Goal: Information Seeking & Learning: Check status

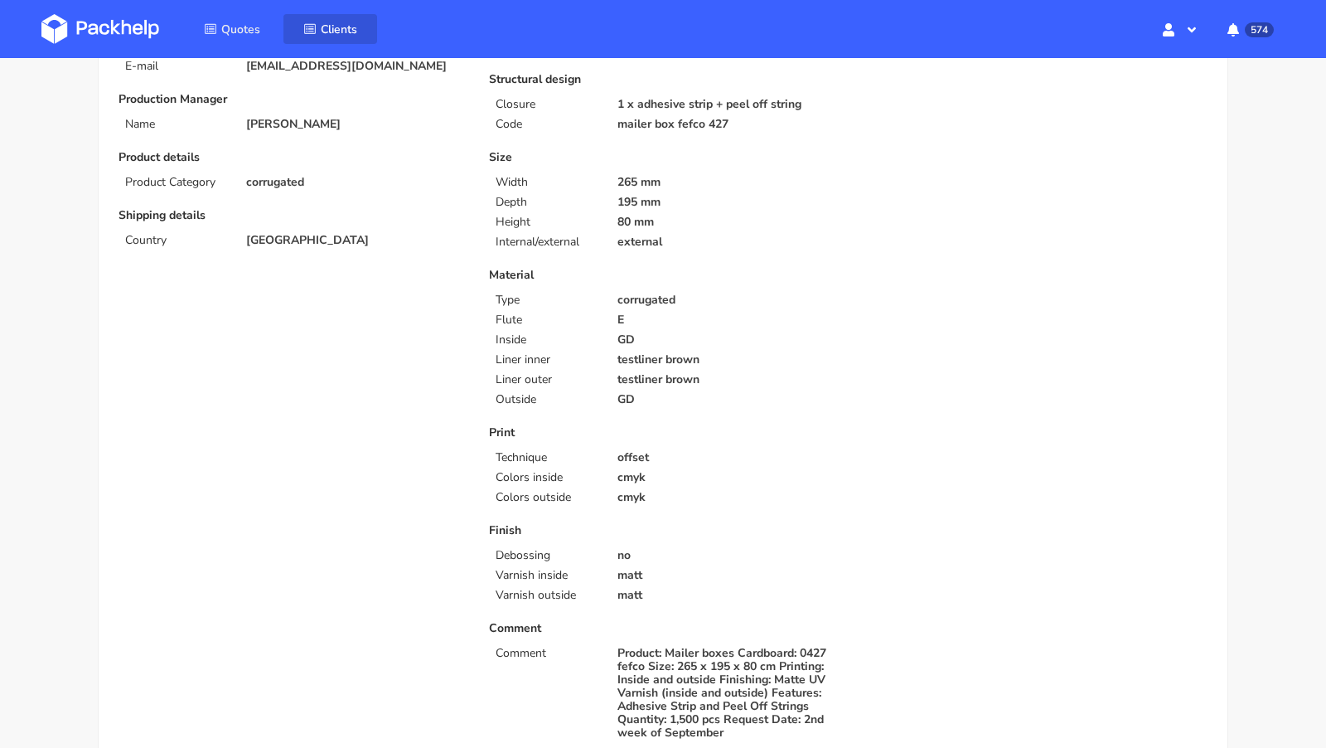
scroll to position [95, 0]
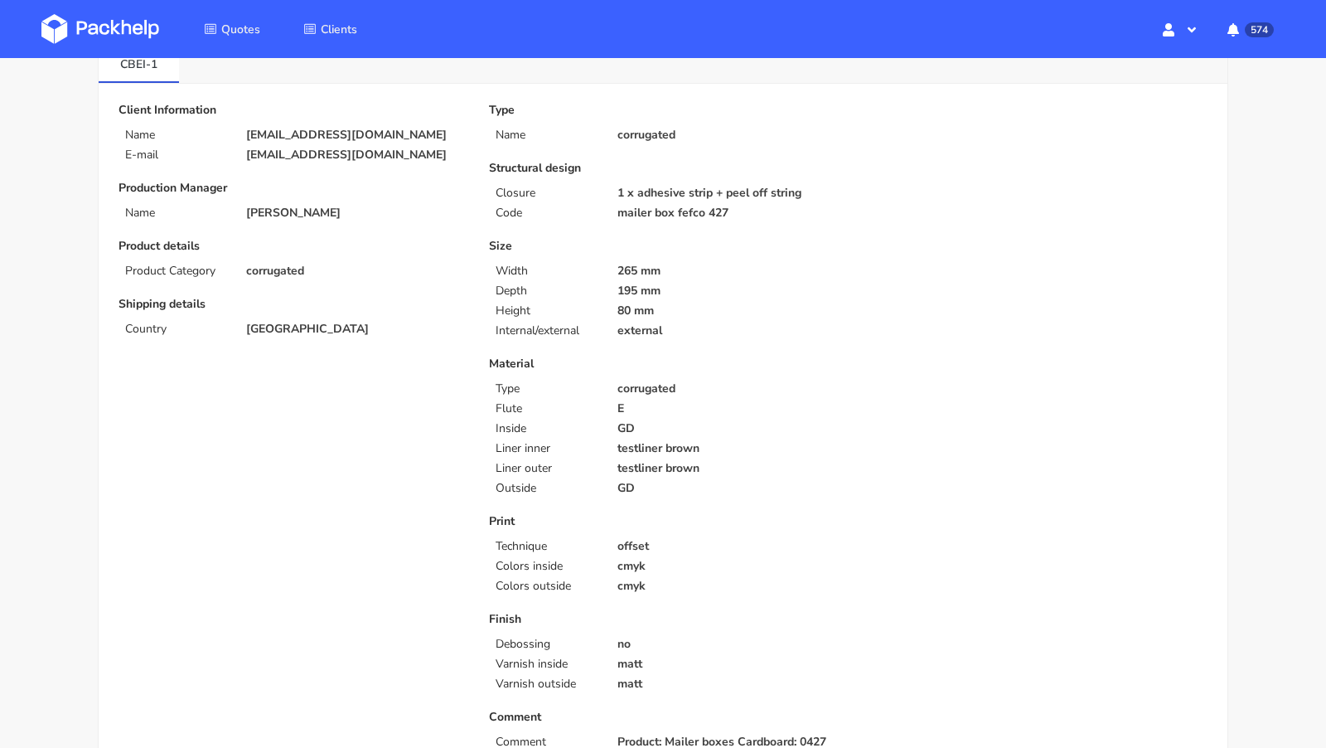
click at [286, 138] on p "[EMAIL_ADDRESS][DOMAIN_NAME]" at bounding box center [356, 135] width 220 height 13
copy div "[EMAIL_ADDRESS][DOMAIN_NAME]"
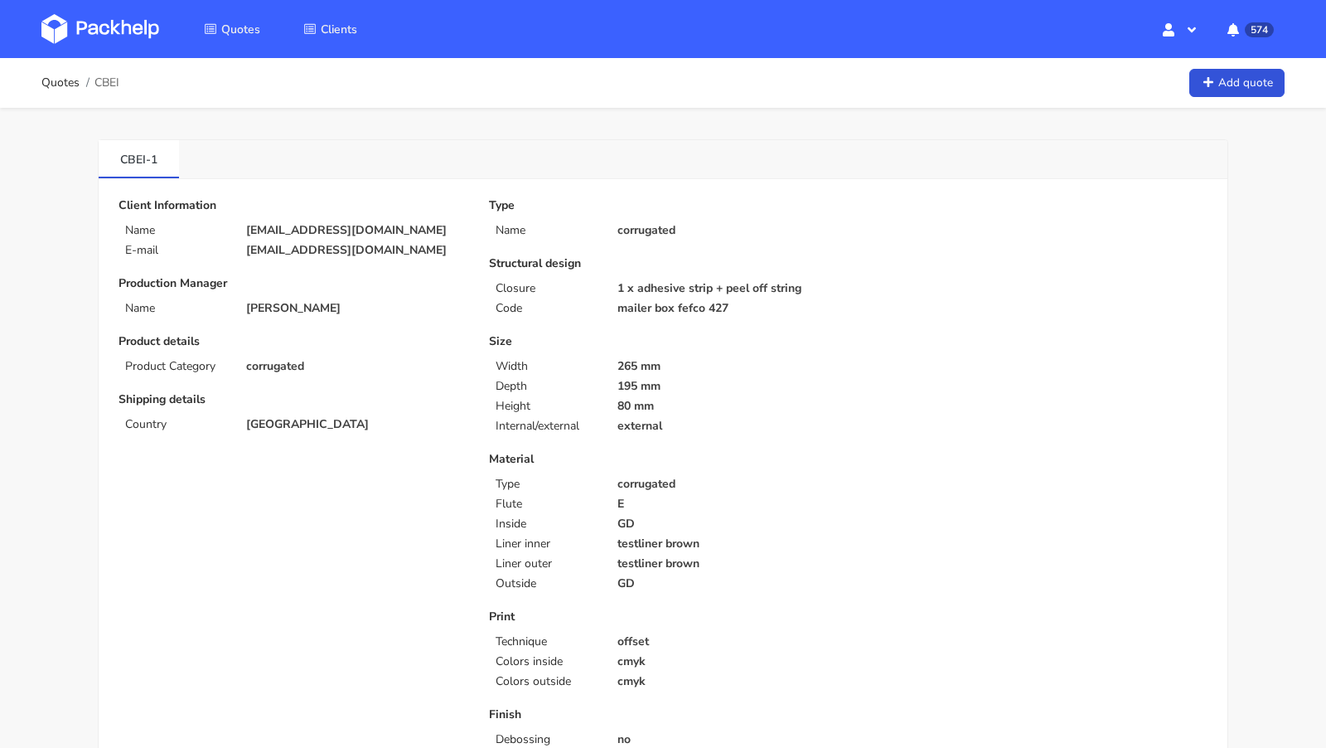
click at [115, 82] on span "CBEI" at bounding box center [107, 82] width 25 height 13
copy span "CBEI"
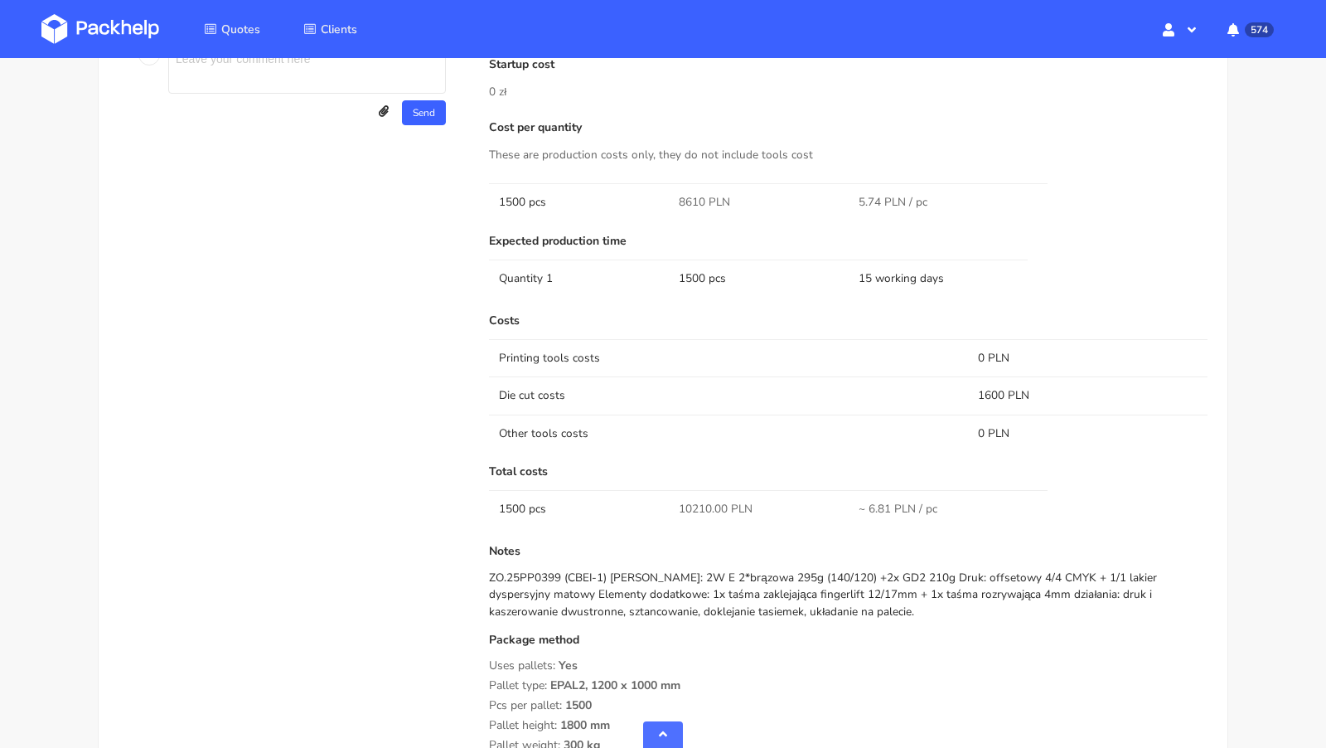
scroll to position [1374, 0]
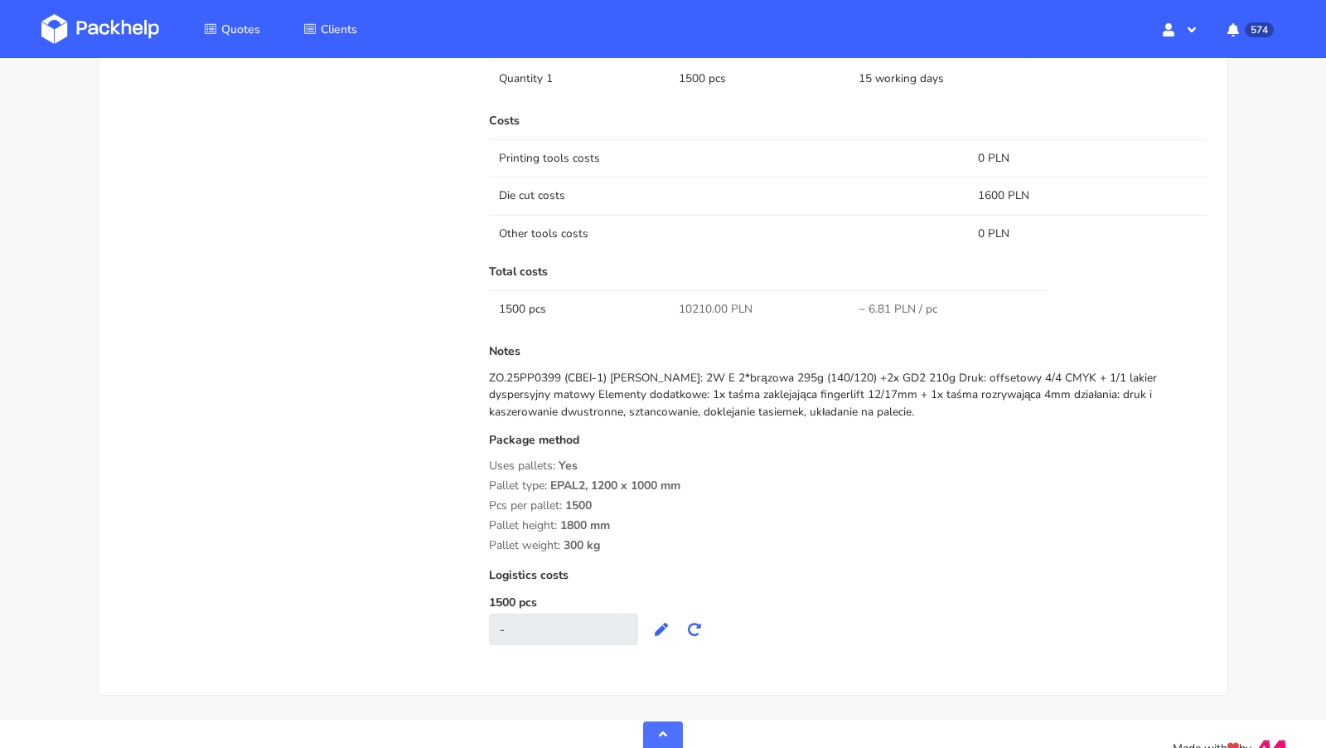
click at [702, 303] on span "10210.00 PLN" at bounding box center [716, 309] width 74 height 17
copy span "10210.00"
click at [478, 371] on div "Submitted on 27 Aug 2025 09:56:08 Supplier CustomPack Startup cost 0 zł Cost pe…" at bounding box center [849, 196] width 742 height 929
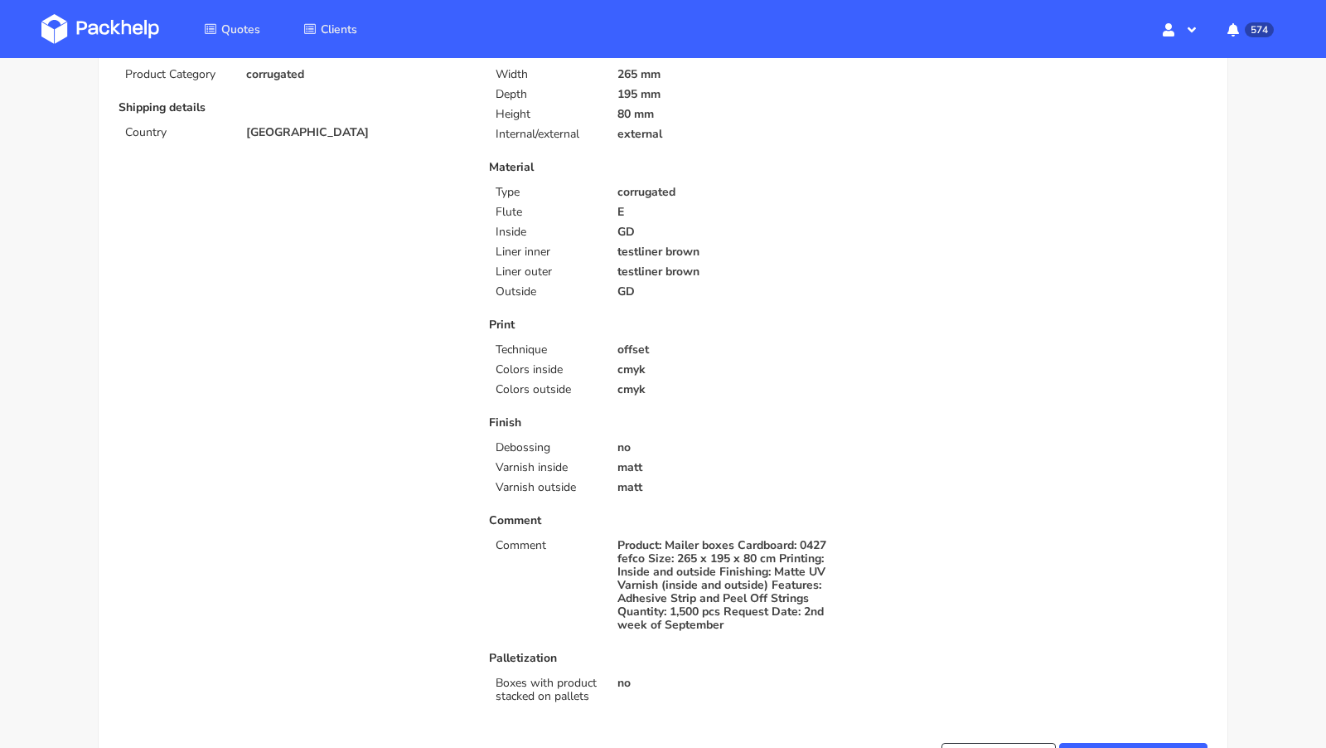
scroll to position [0, 0]
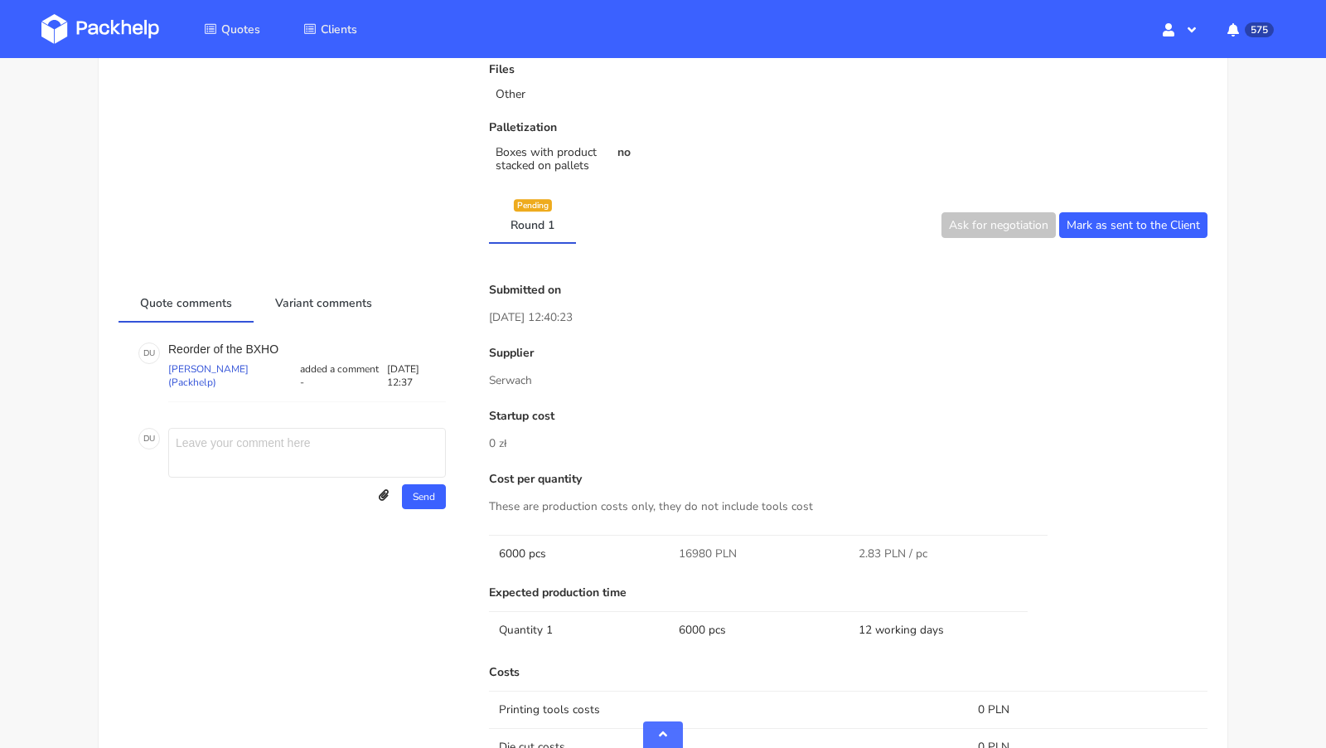
scroll to position [714, 0]
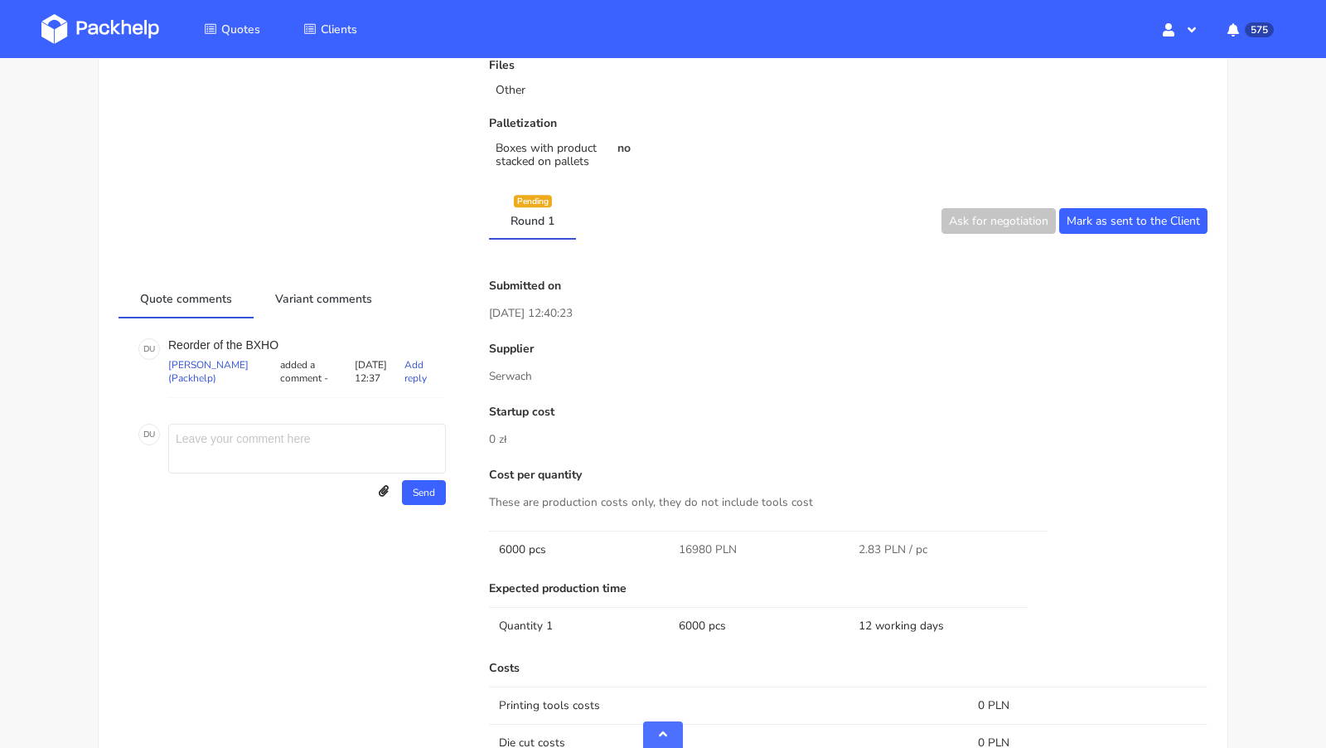
click at [267, 339] on p "Reorder of the BXHO" at bounding box center [307, 344] width 278 height 13
copy p "BXHO"
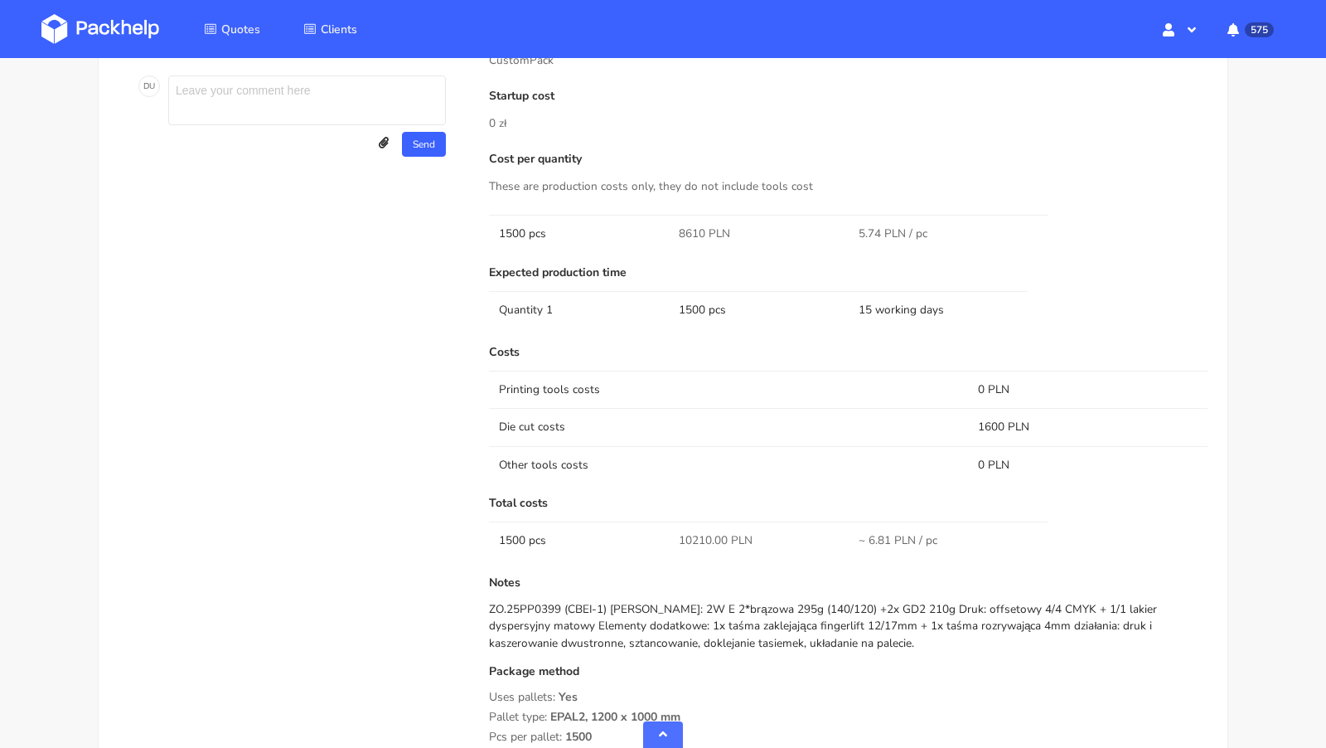
scroll to position [1399, 0]
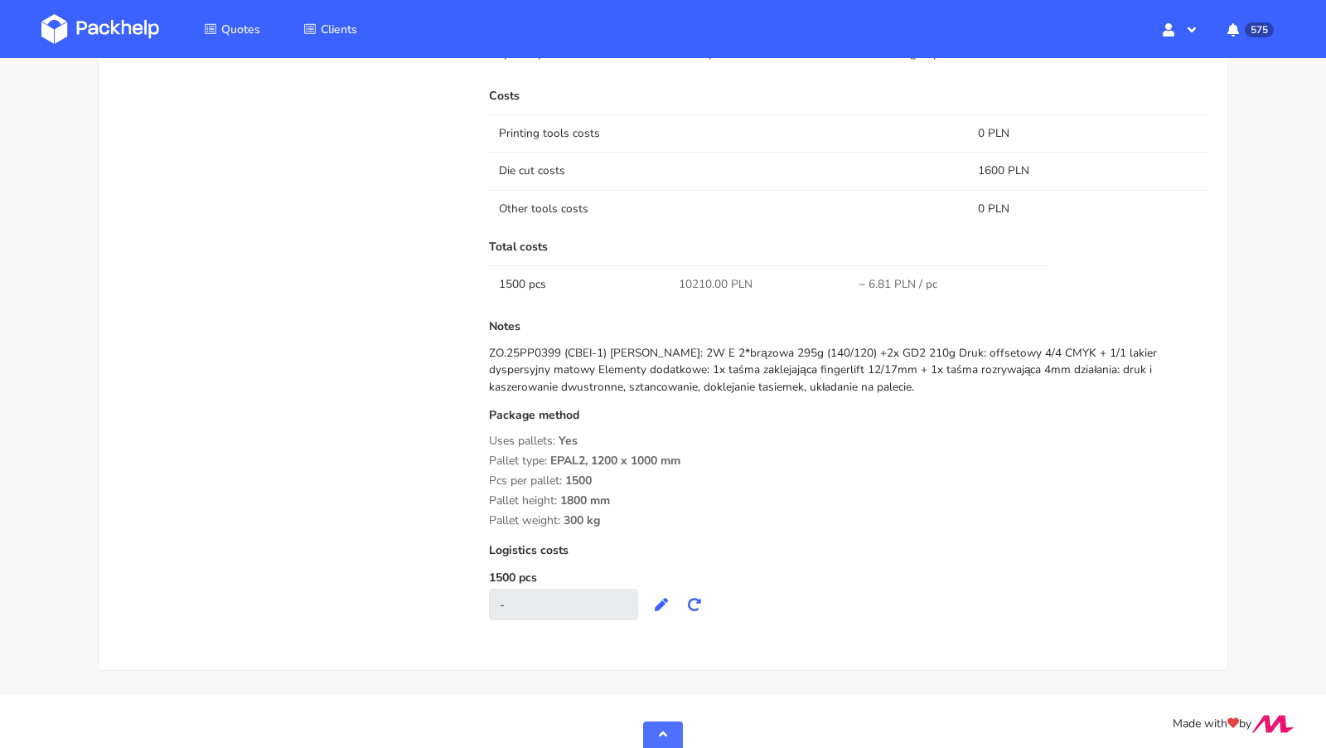
drag, startPoint x: 601, startPoint y: 516, endPoint x: 492, endPoint y: 442, distance: 132.0
click at [492, 442] on div "Package method Uses pallets: Yes Pallet type: EPAL2, 1200 x 1000 mm Pcs per pal…" at bounding box center [848, 468] width 719 height 119
copy div "Uses pallets: Yes Pallet type: EPAL2, 1200 x 1000 mm Pcs per pallet: 1500 Palle…"
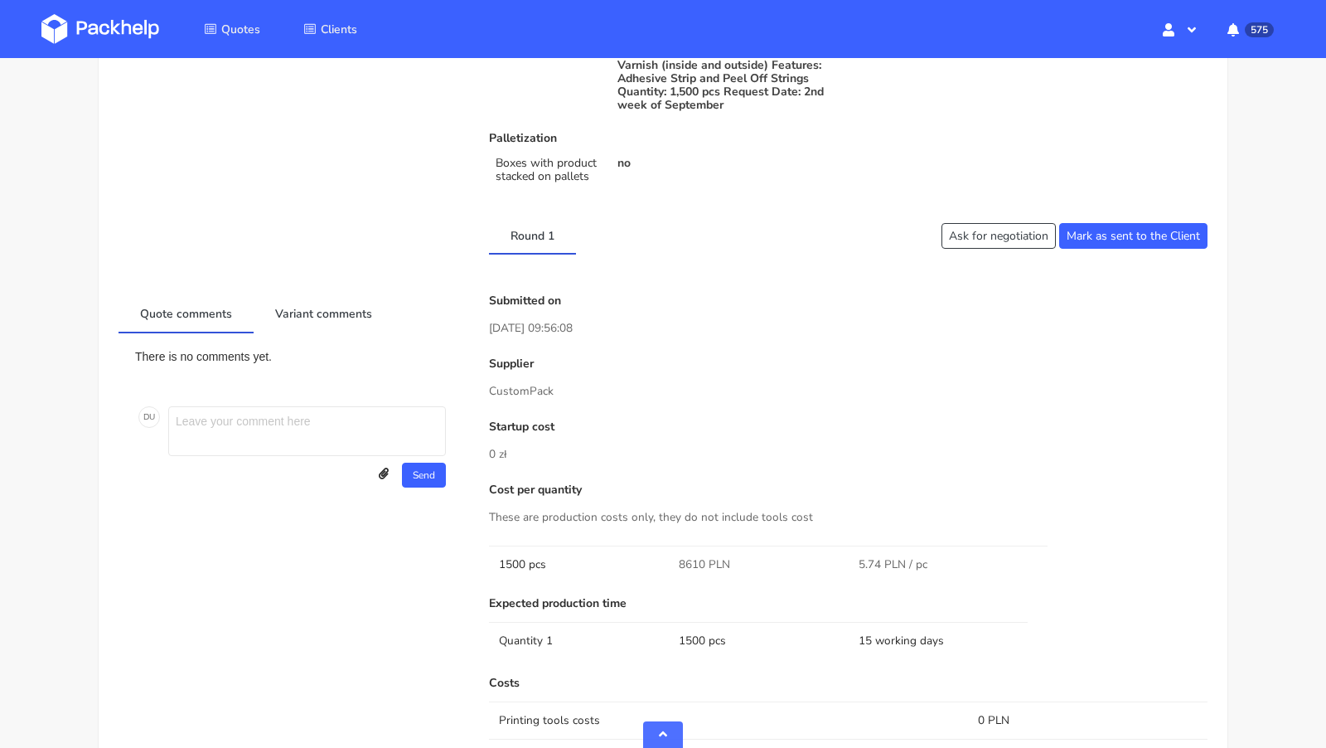
scroll to position [803, 0]
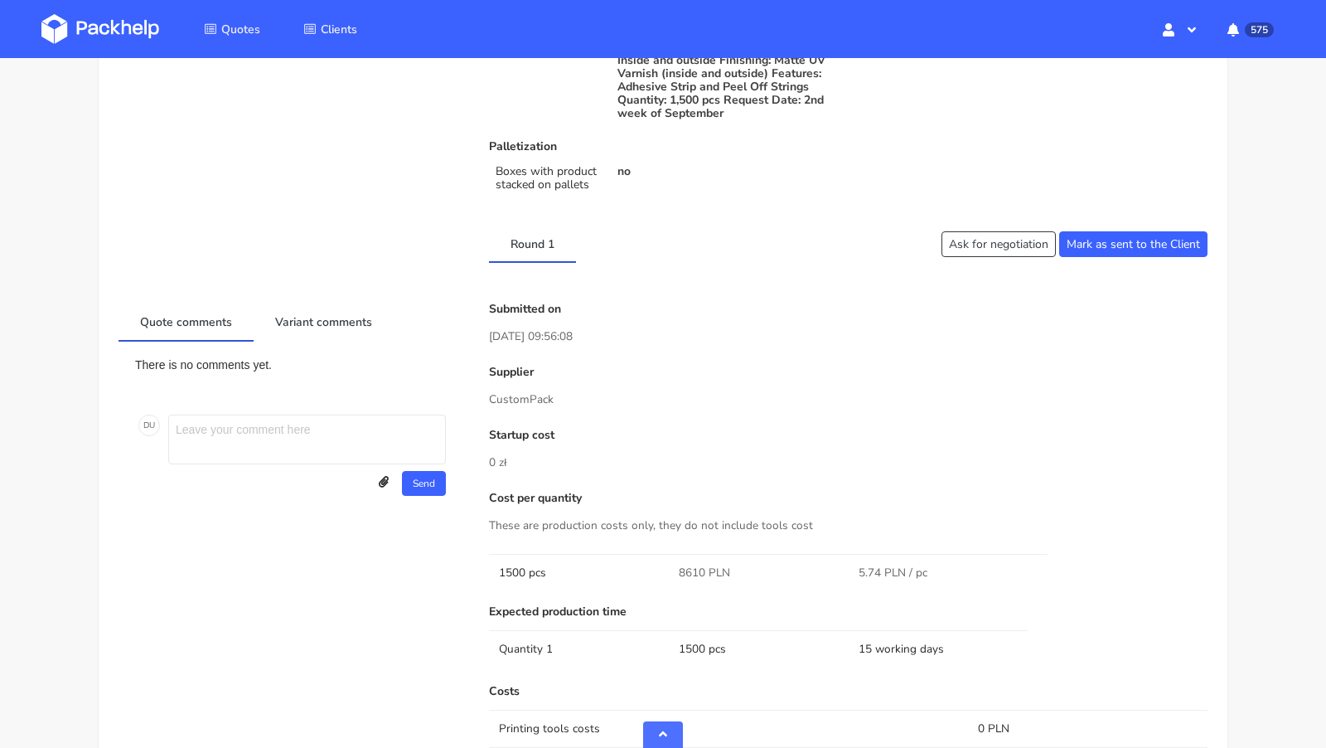
click at [557, 394] on p "CustomPack" at bounding box center [848, 399] width 719 height 18
click at [538, 397] on p "CustomPack" at bounding box center [848, 399] width 719 height 18
copy p "CustomPack"
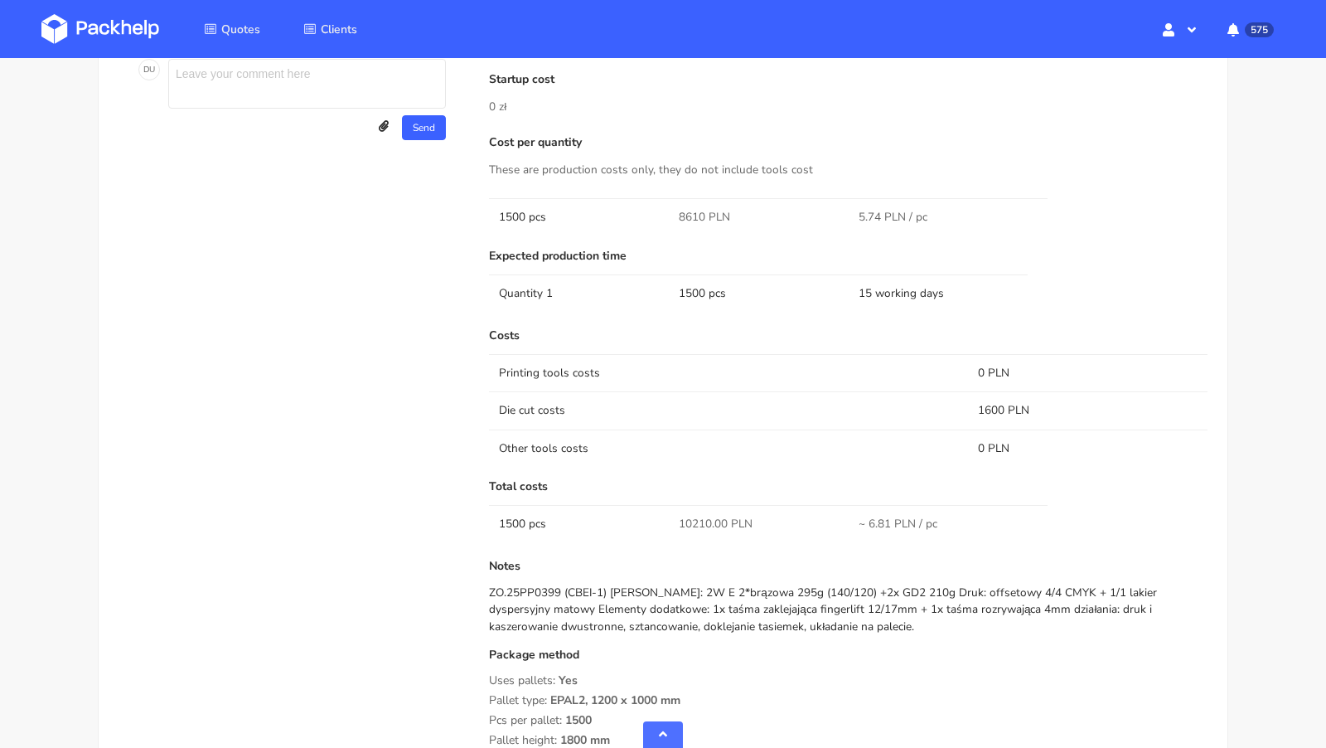
scroll to position [1157, 0]
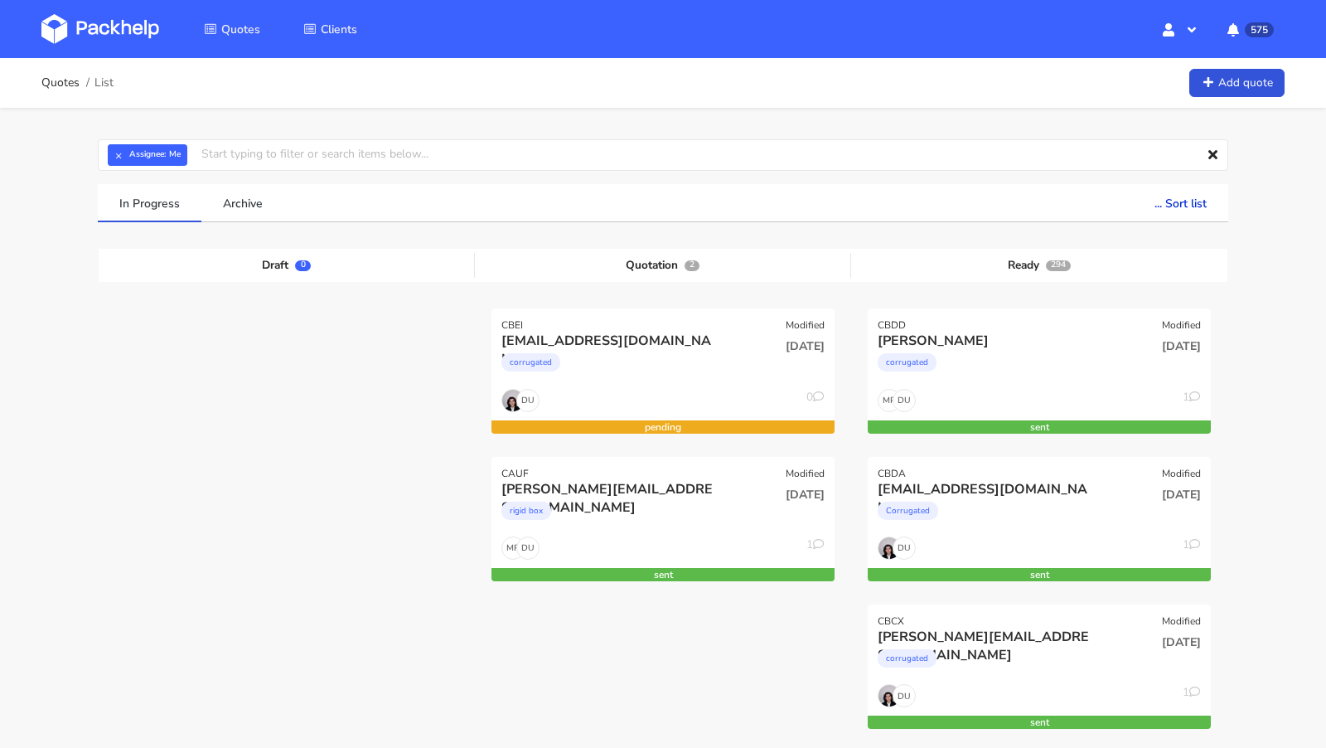
scroll to position [279, 0]
click at [125, 34] on img at bounding box center [100, 29] width 118 height 30
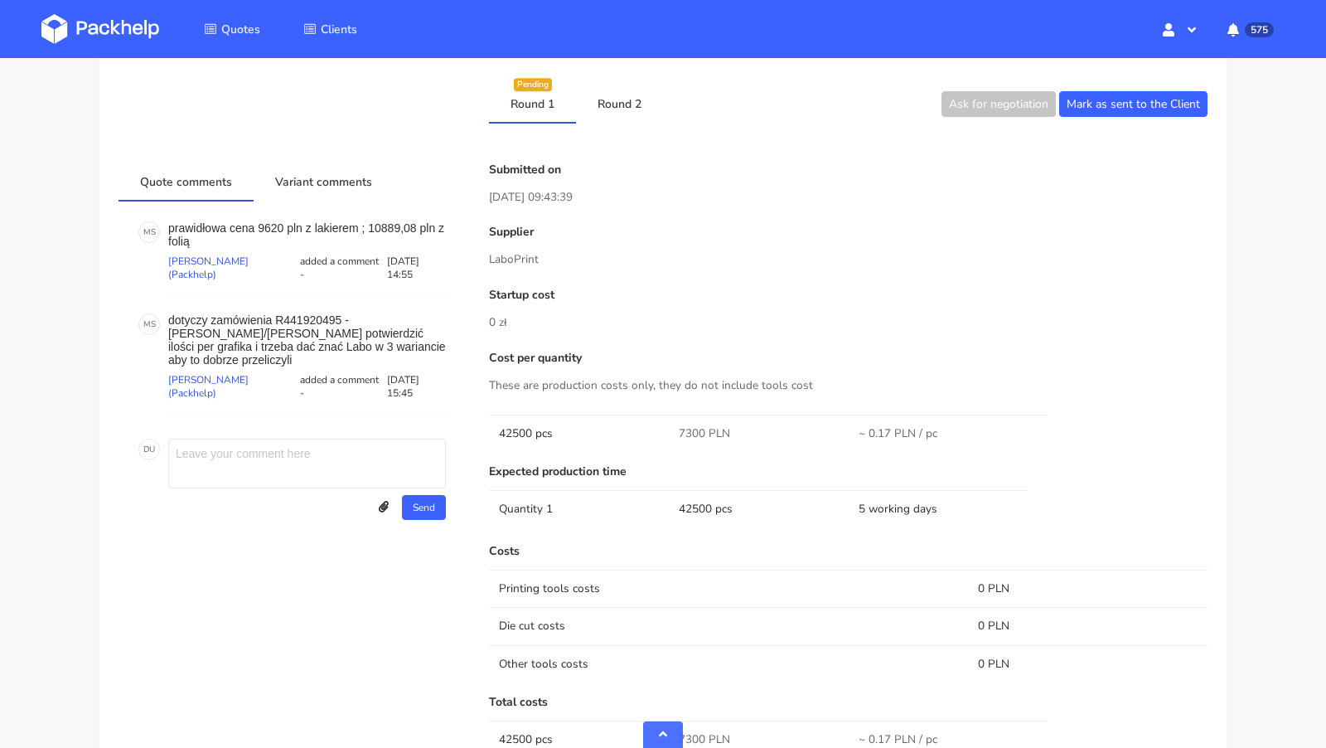
scroll to position [798, 0]
click at [610, 102] on link "Round 2" at bounding box center [619, 104] width 87 height 36
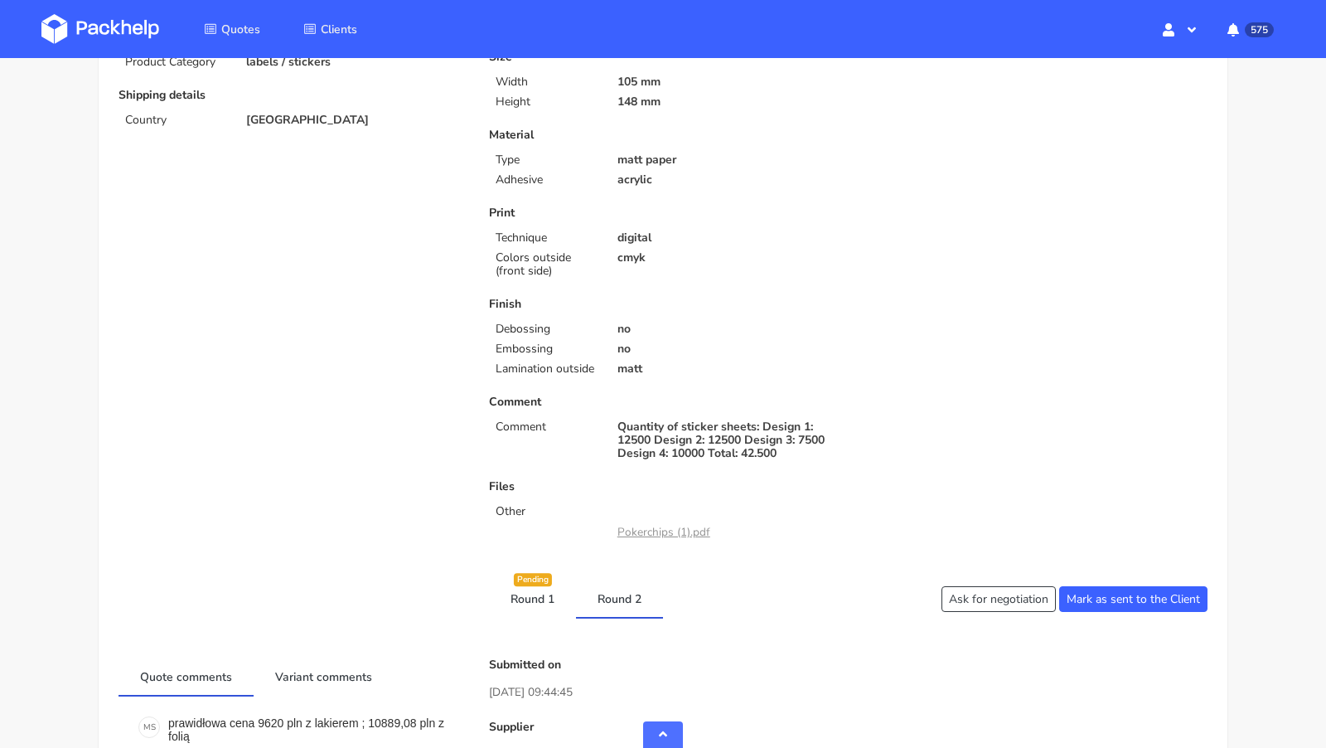
scroll to position [0, 0]
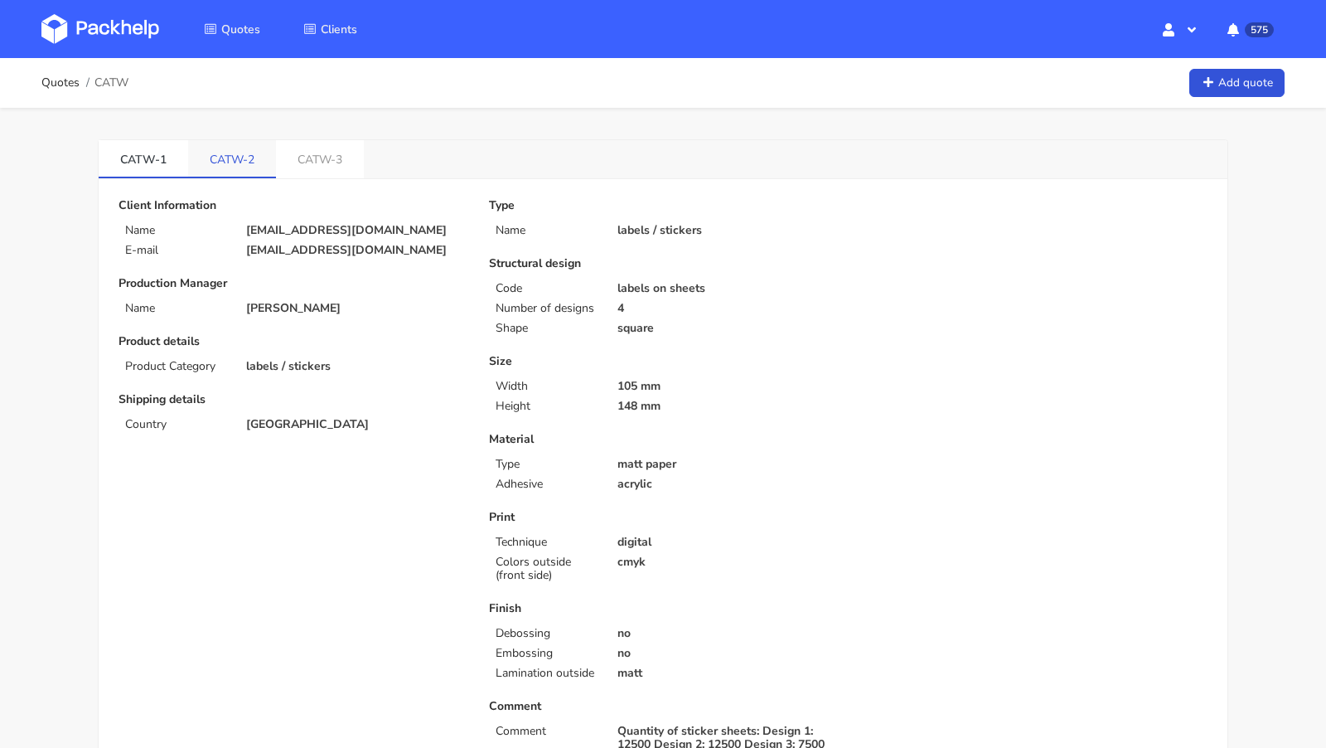
click at [227, 143] on link "CATW-2" at bounding box center [232, 158] width 88 height 36
click at [337, 170] on link "CATW-3" at bounding box center [322, 158] width 88 height 36
click at [155, 141] on link "CATW-1" at bounding box center [144, 158] width 90 height 36
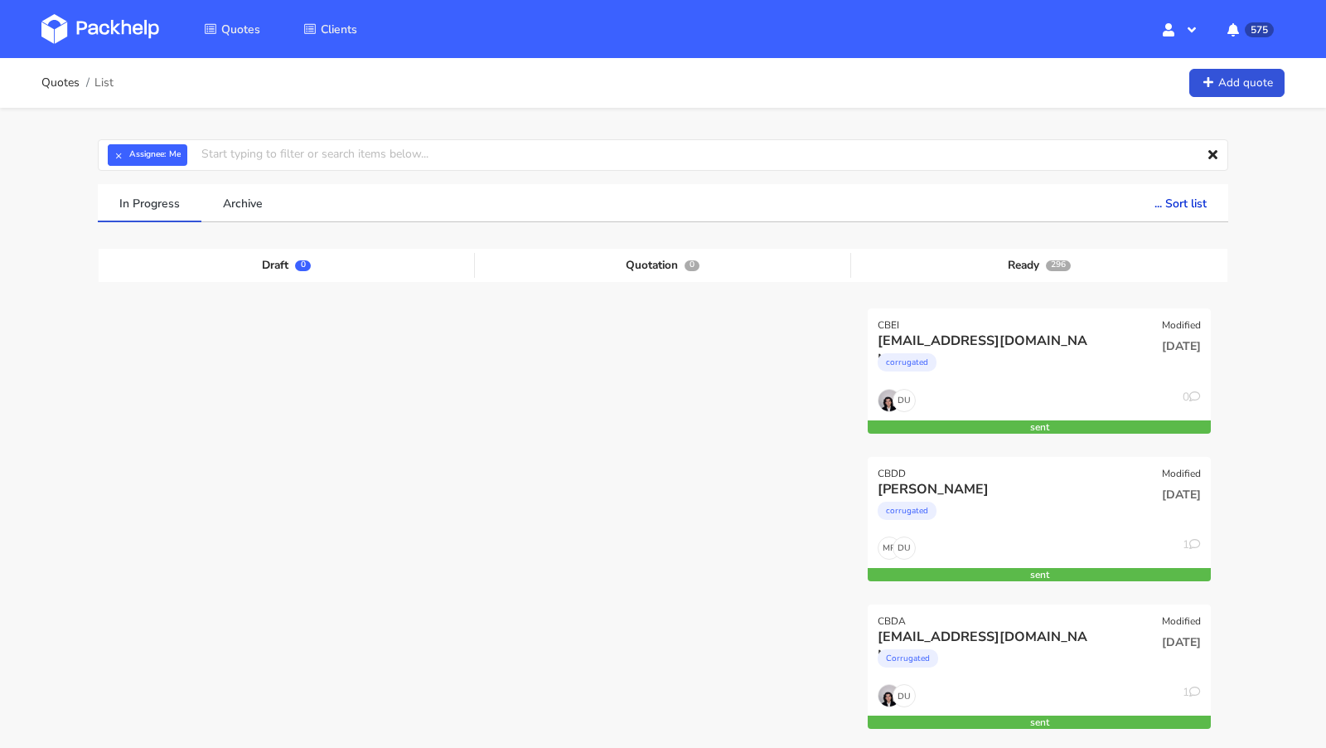
click at [115, 34] on img at bounding box center [100, 29] width 118 height 30
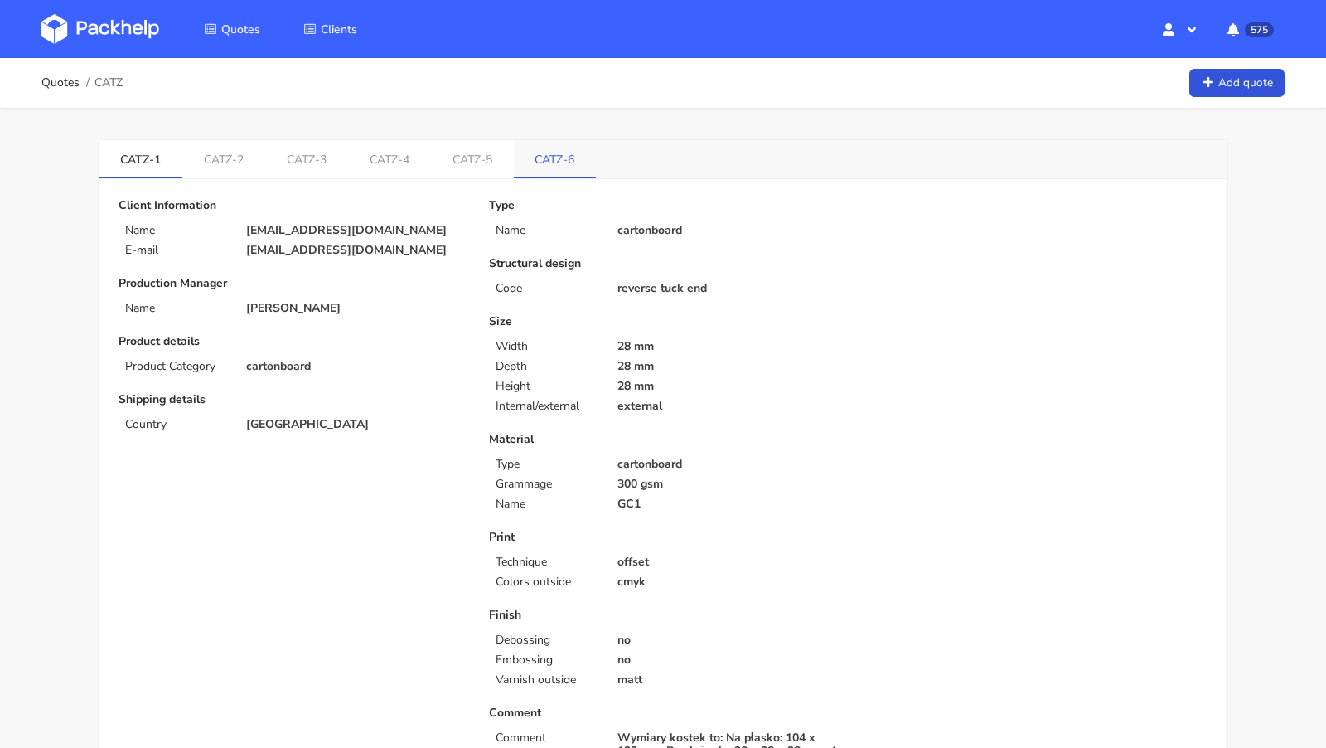
click at [546, 153] on link "CATZ-6" at bounding box center [555, 158] width 83 height 36
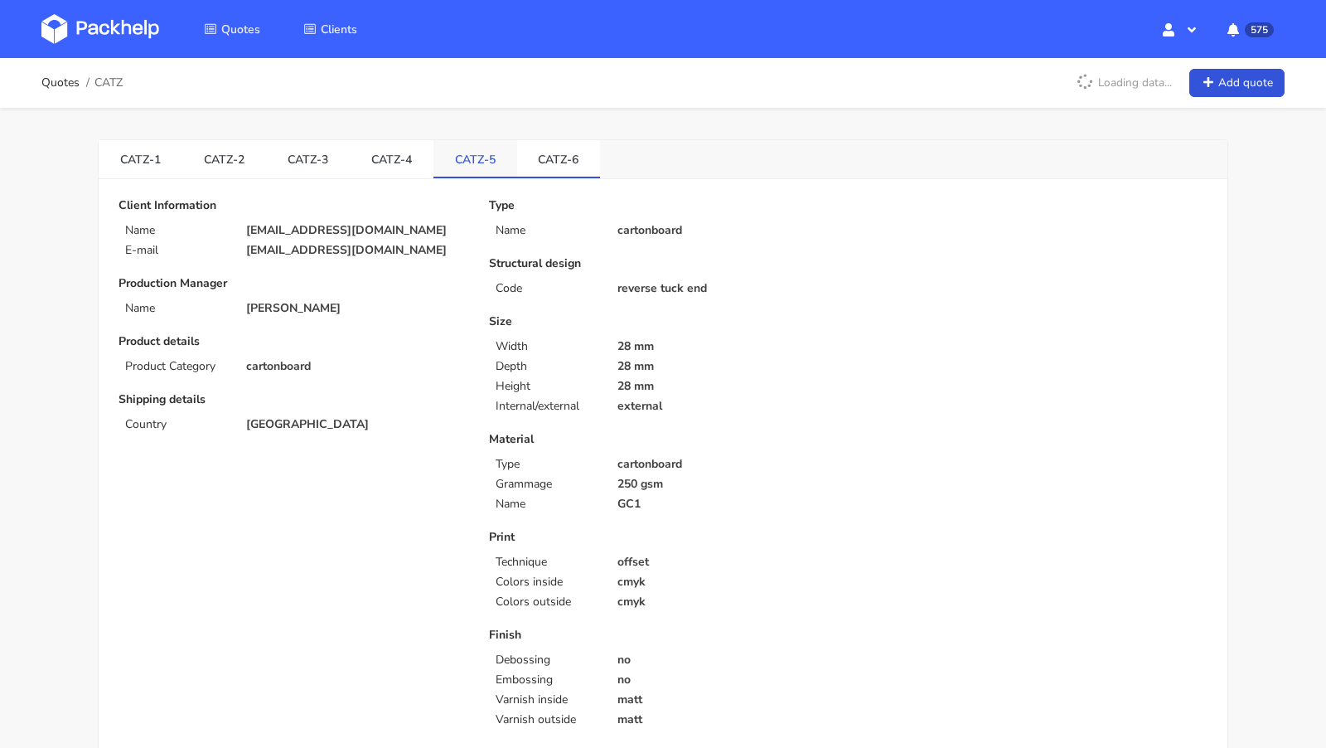
click at [496, 159] on link "CATZ-5" at bounding box center [476, 158] width 84 height 36
click at [528, 162] on link "CATZ-6" at bounding box center [559, 158] width 84 height 36
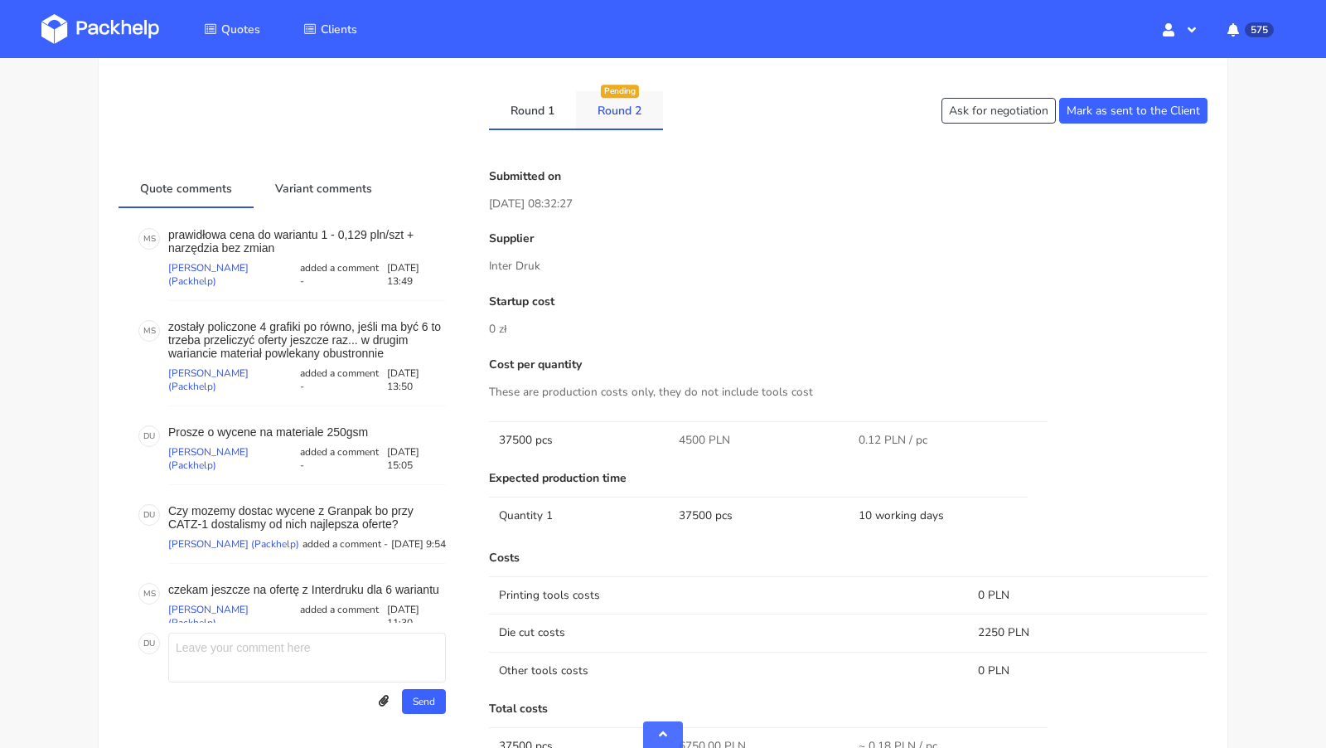
click at [633, 117] on link "Round 2" at bounding box center [619, 109] width 87 height 36
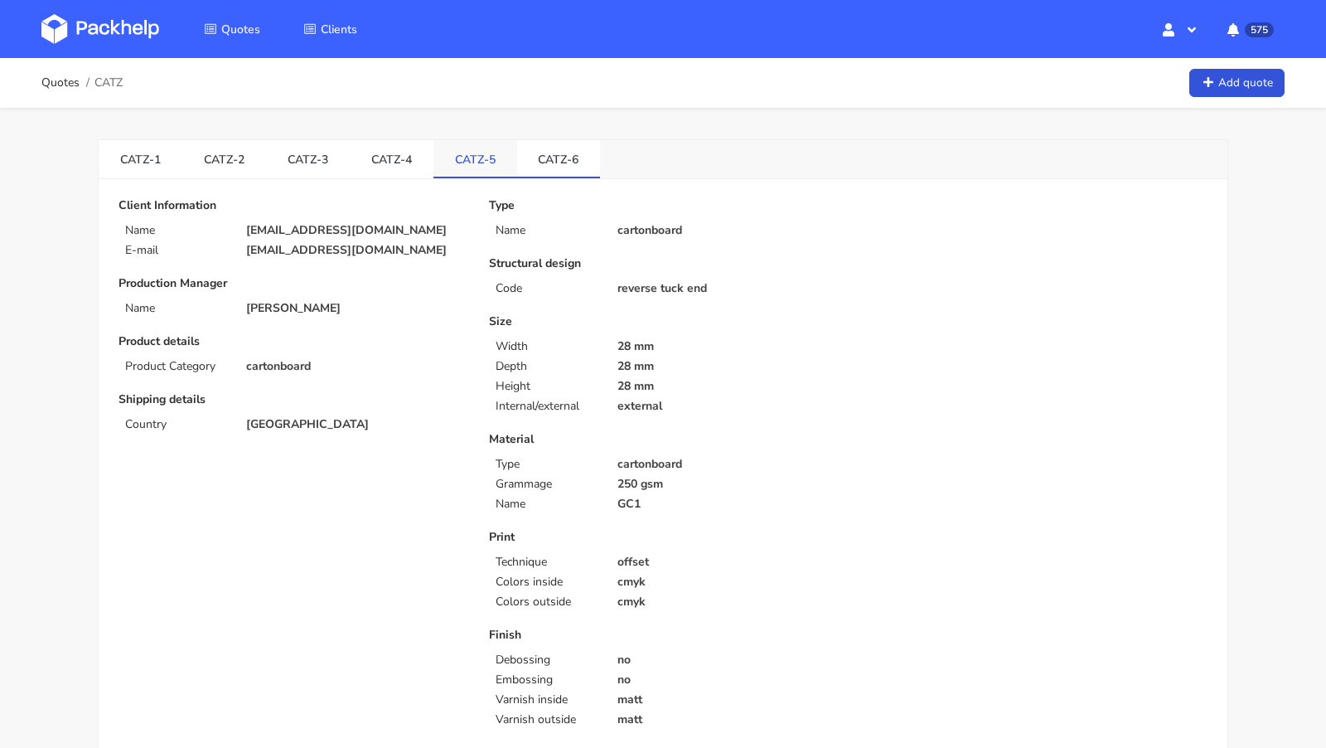
click at [478, 175] on li "CATZ-5" at bounding box center [476, 159] width 84 height 38
click at [366, 174] on link "CATZ-4" at bounding box center [392, 158] width 84 height 36
click at [310, 165] on link "CATZ-3" at bounding box center [308, 158] width 84 height 36
click at [242, 163] on link "CATZ-2" at bounding box center [224, 158] width 84 height 36
click at [170, 162] on link "CATZ-1" at bounding box center [141, 158] width 84 height 36
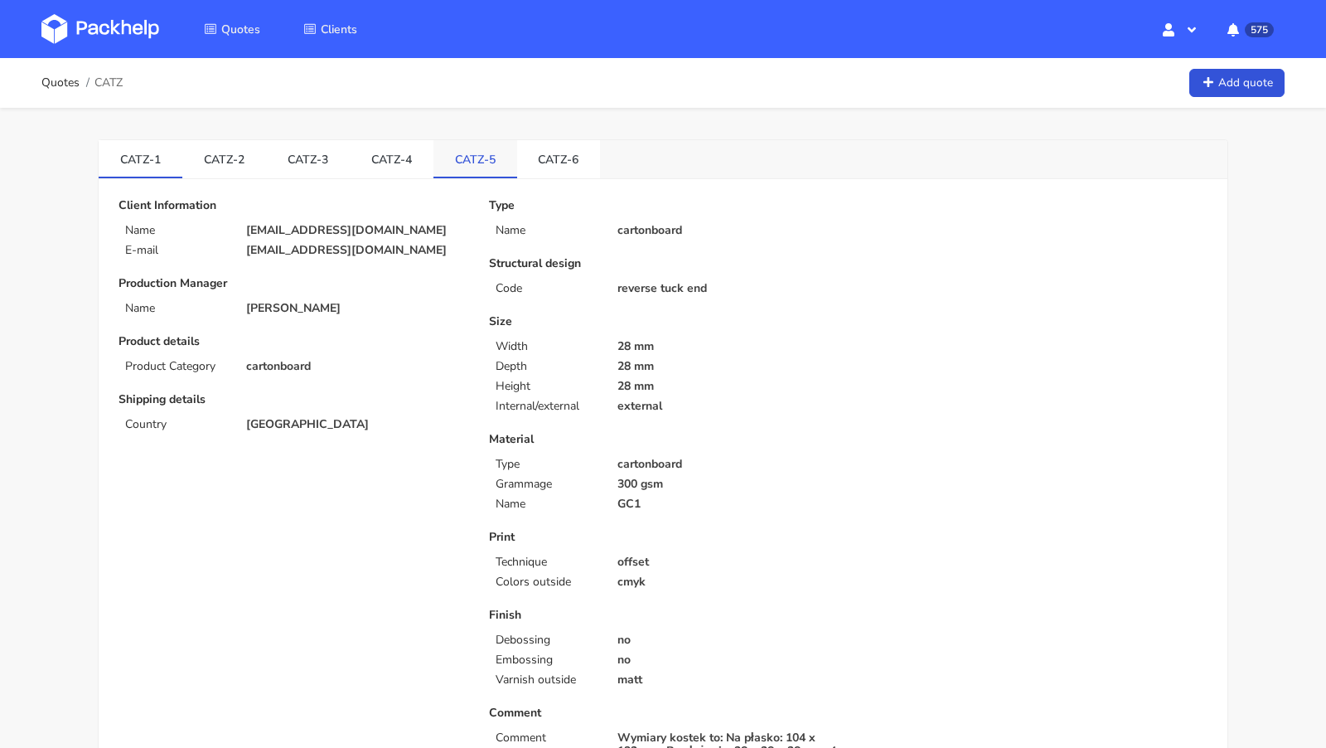
click at [478, 160] on link "CATZ-5" at bounding box center [476, 158] width 84 height 36
click at [434, 160] on link "CATZ-5" at bounding box center [476, 158] width 84 height 36
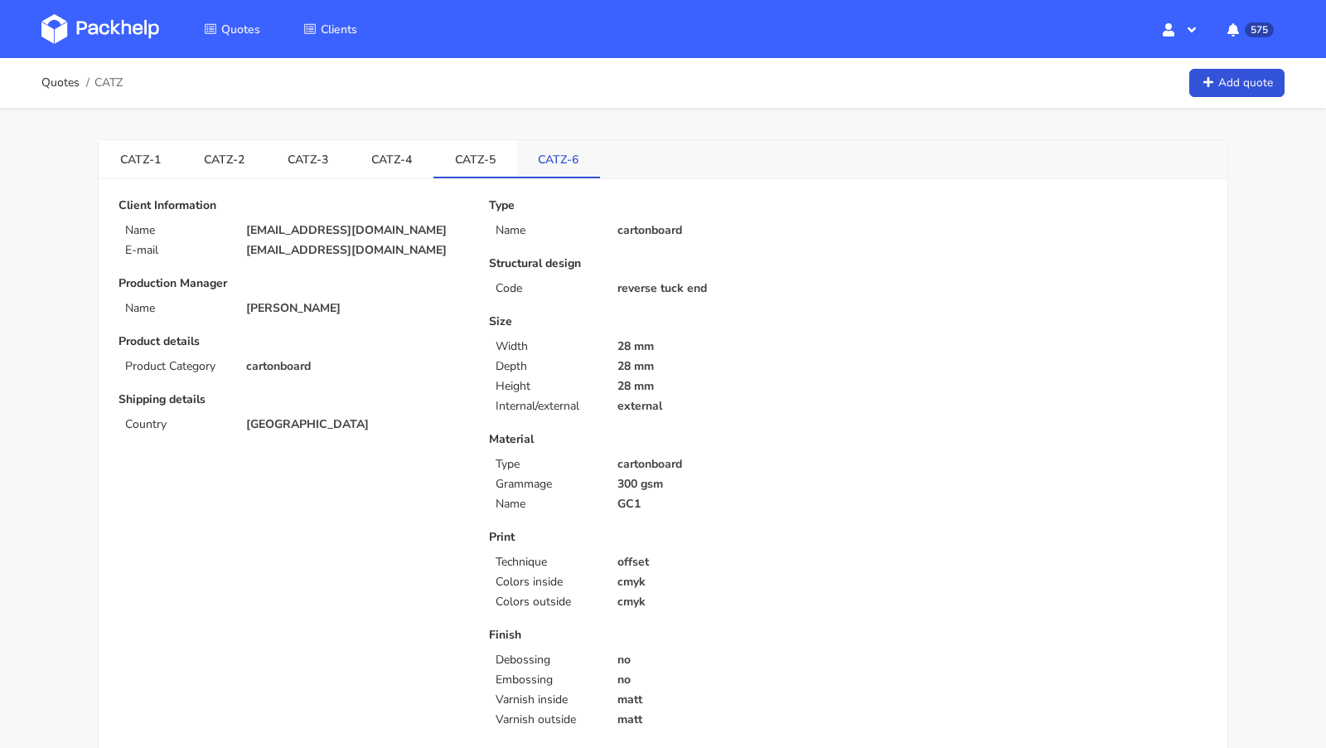
click at [587, 172] on link "CATZ-6" at bounding box center [559, 158] width 84 height 36
click at [567, 171] on link "CATZ-6" at bounding box center [559, 158] width 84 height 36
click at [472, 158] on link "CATZ-5" at bounding box center [476, 158] width 84 height 36
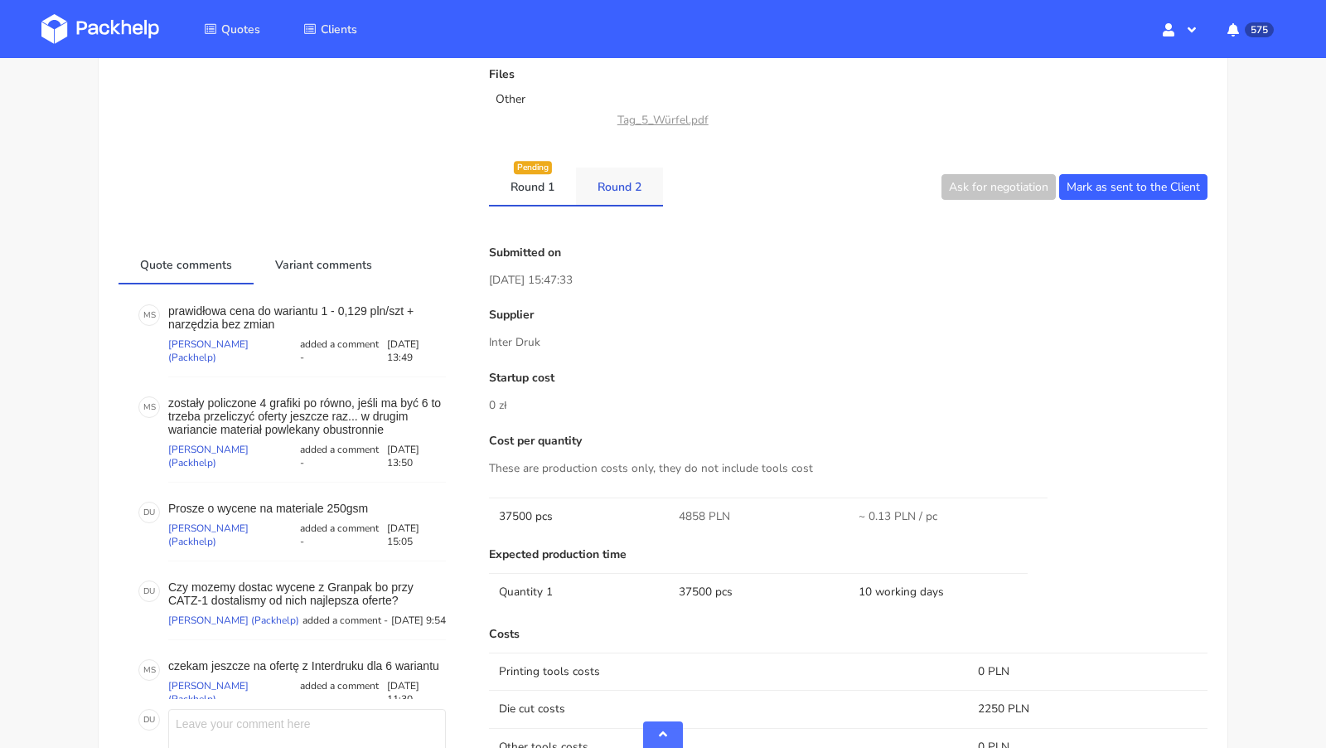
click at [622, 190] on link "Round 2" at bounding box center [619, 185] width 87 height 36
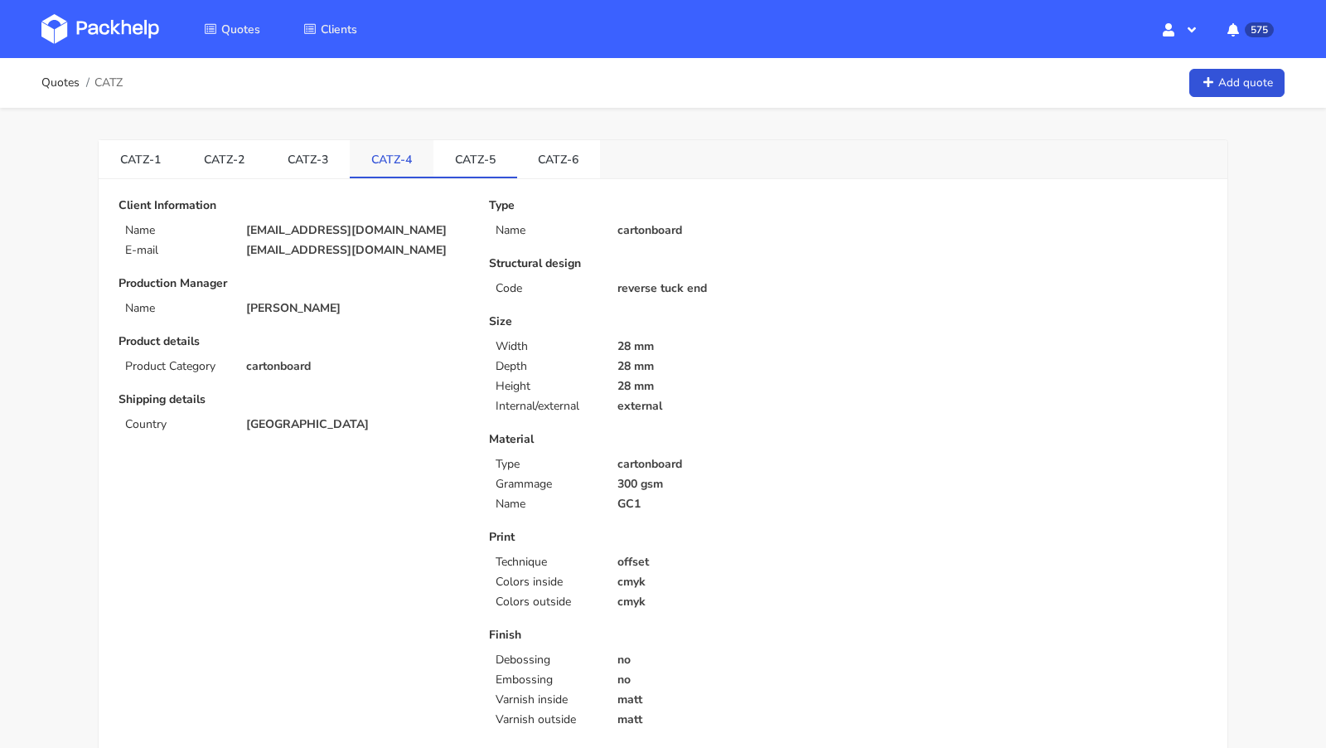
click at [383, 161] on link "CATZ-4" at bounding box center [392, 158] width 84 height 36
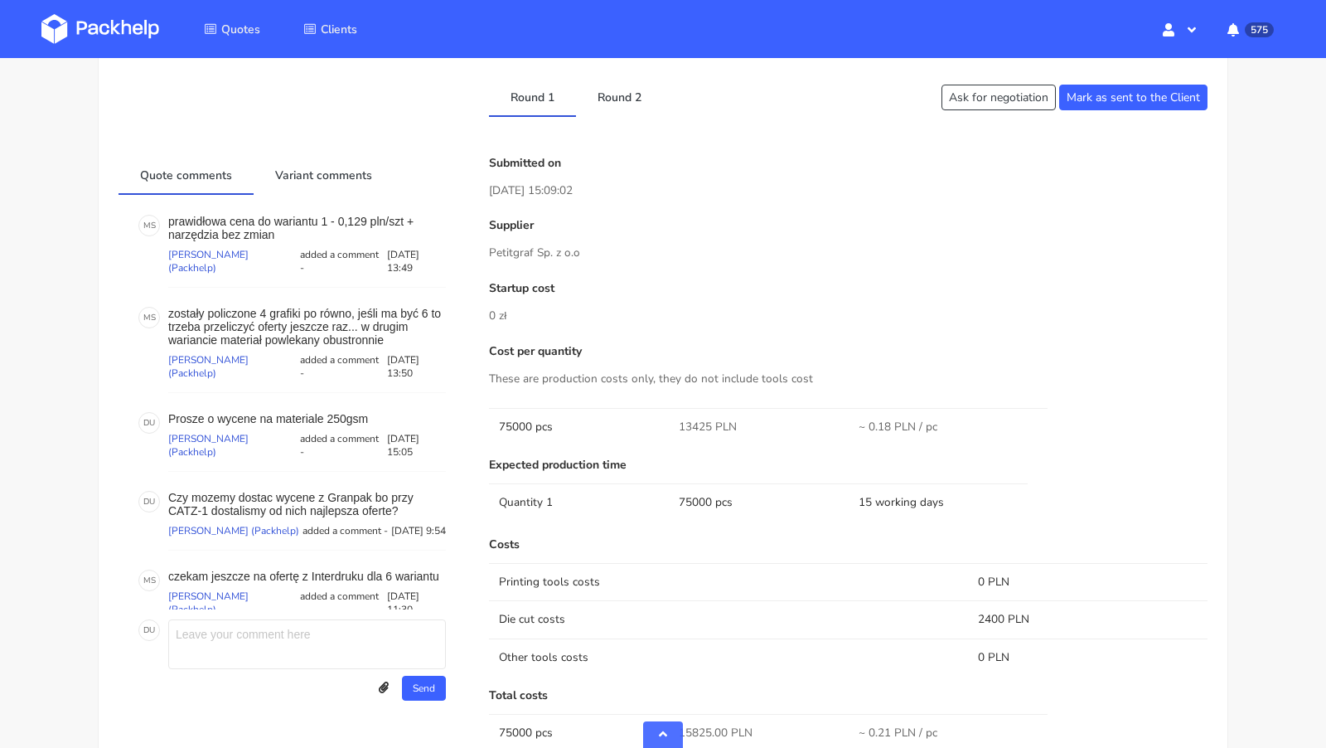
scroll to position [793, 0]
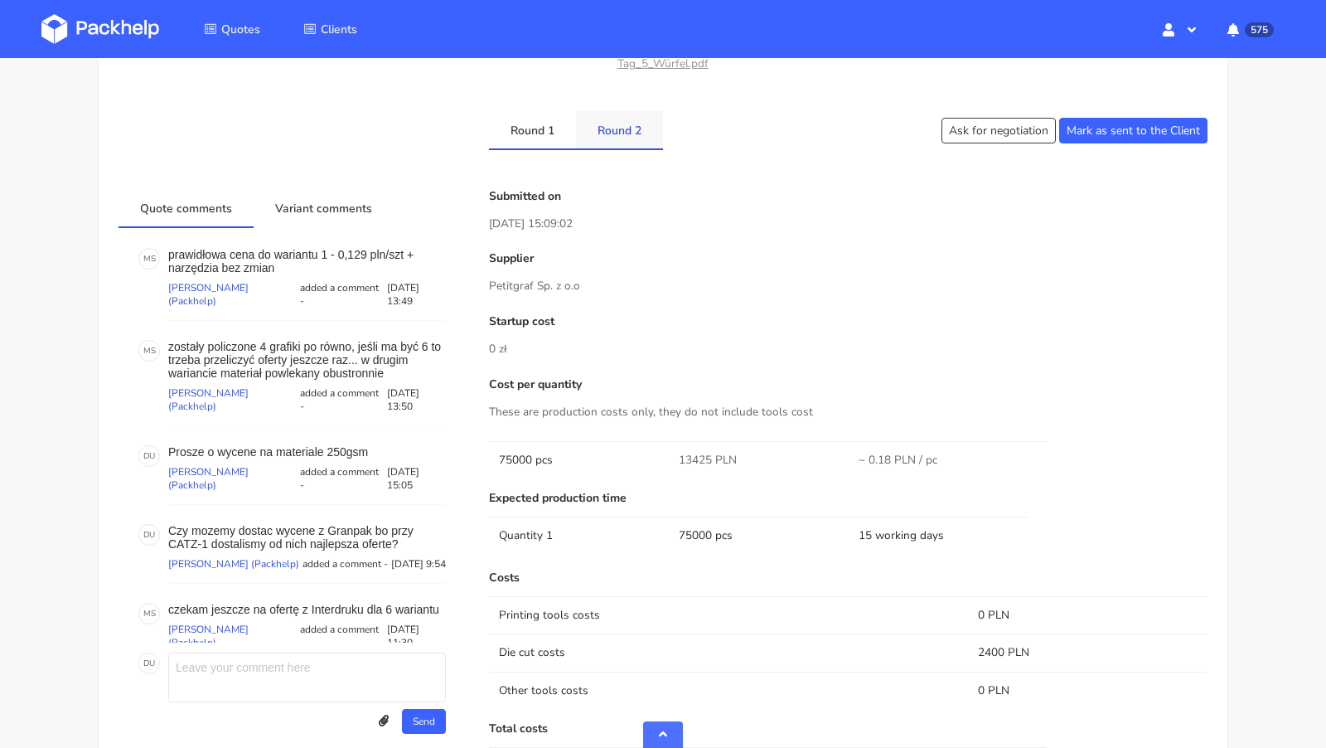
click at [609, 129] on link "Round 2" at bounding box center [619, 129] width 87 height 36
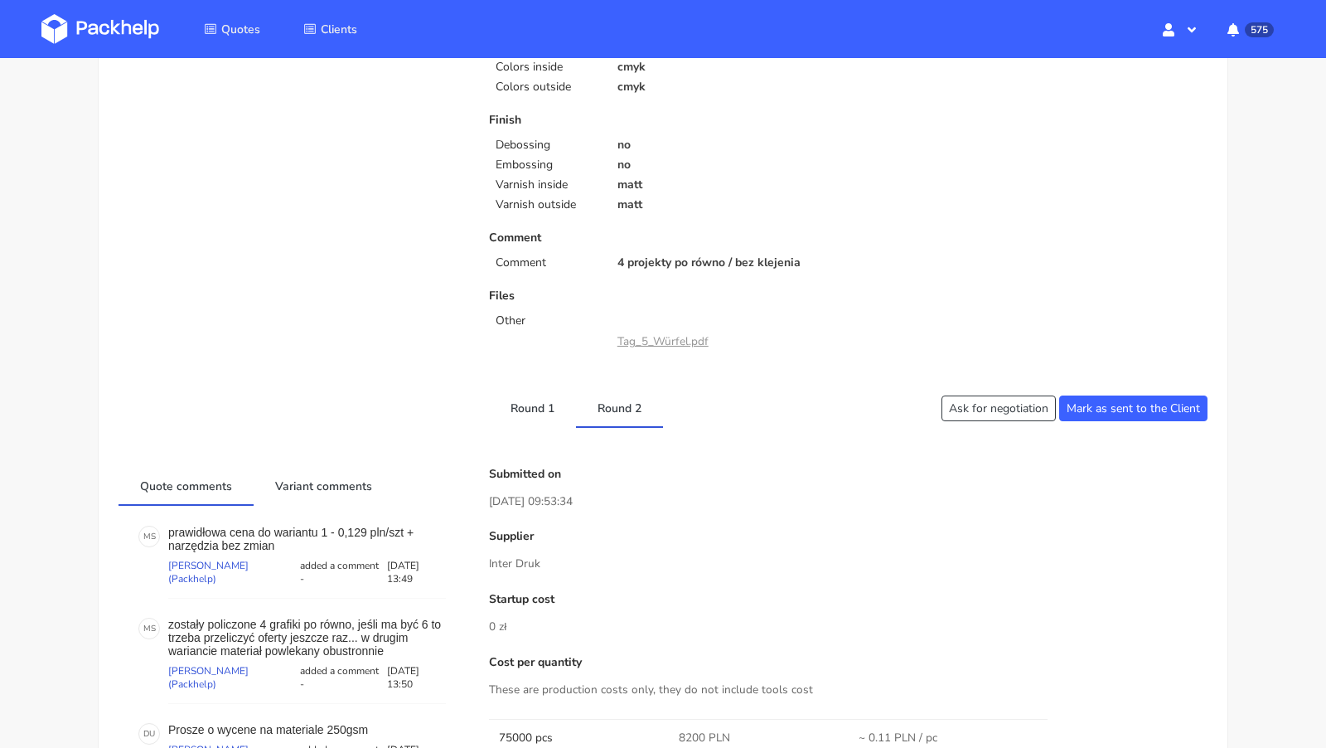
scroll to position [0, 0]
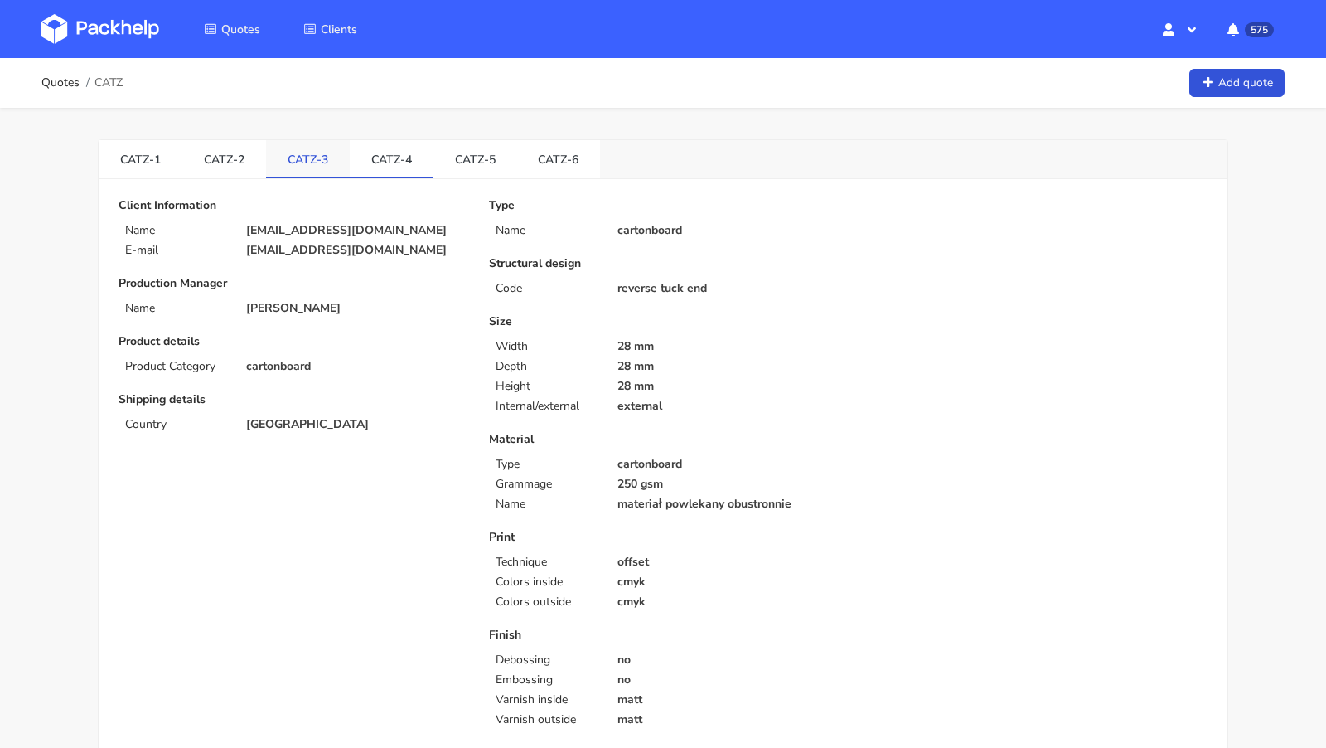
click at [291, 144] on link "CATZ-3" at bounding box center [308, 158] width 84 height 36
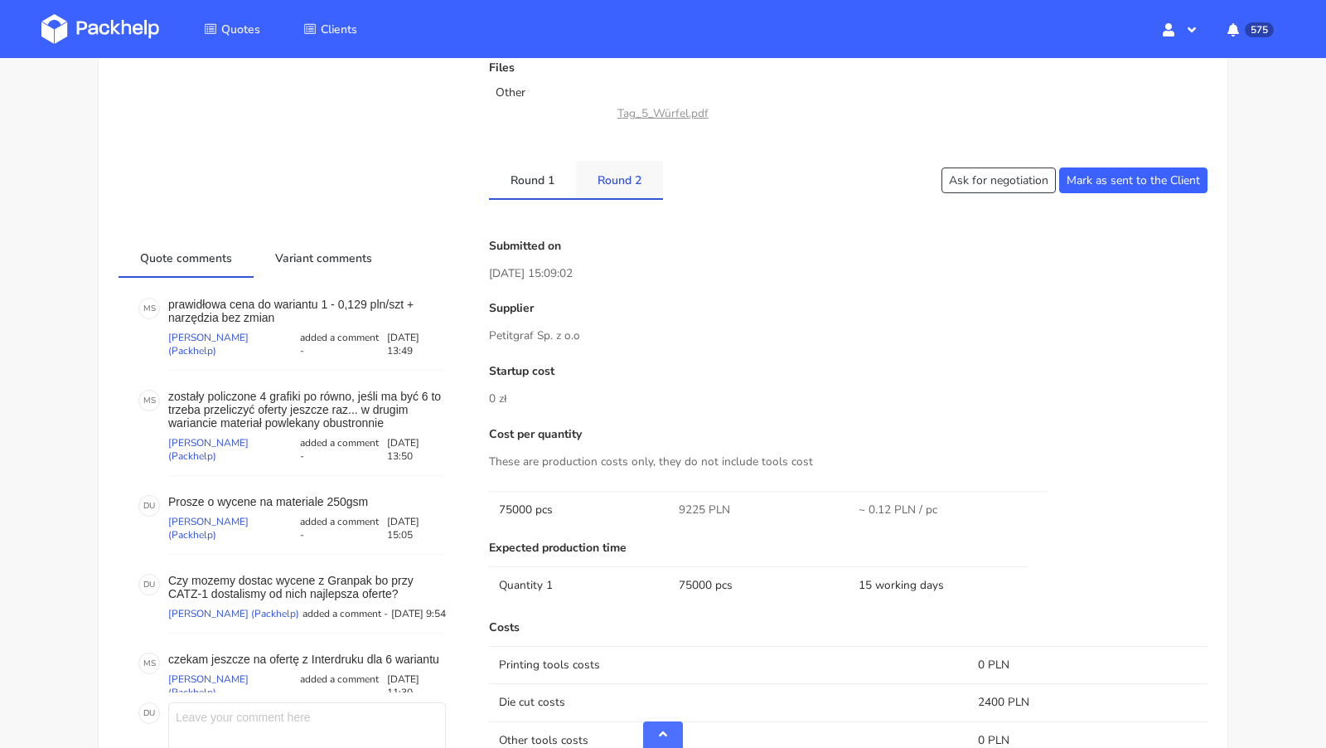
click at [609, 172] on link "Round 2" at bounding box center [619, 179] width 87 height 36
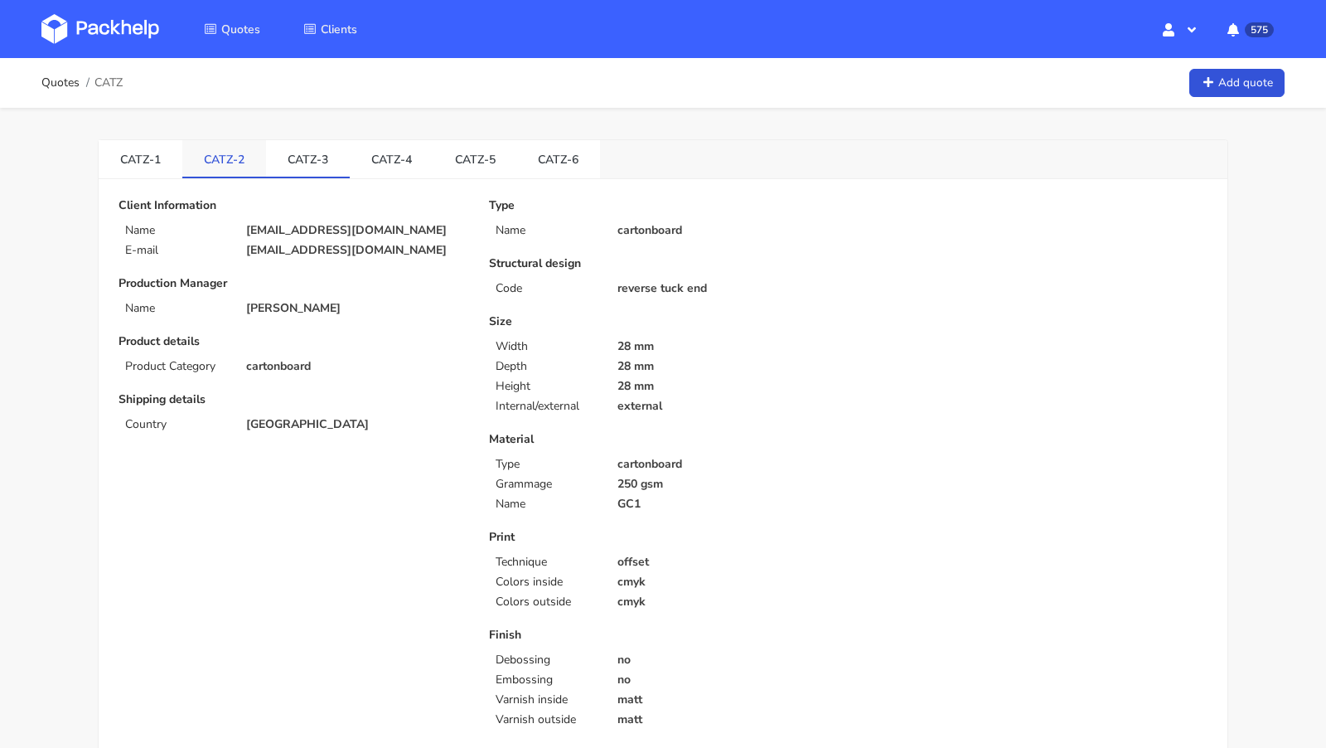
click at [211, 149] on link "CATZ-2" at bounding box center [224, 158] width 84 height 36
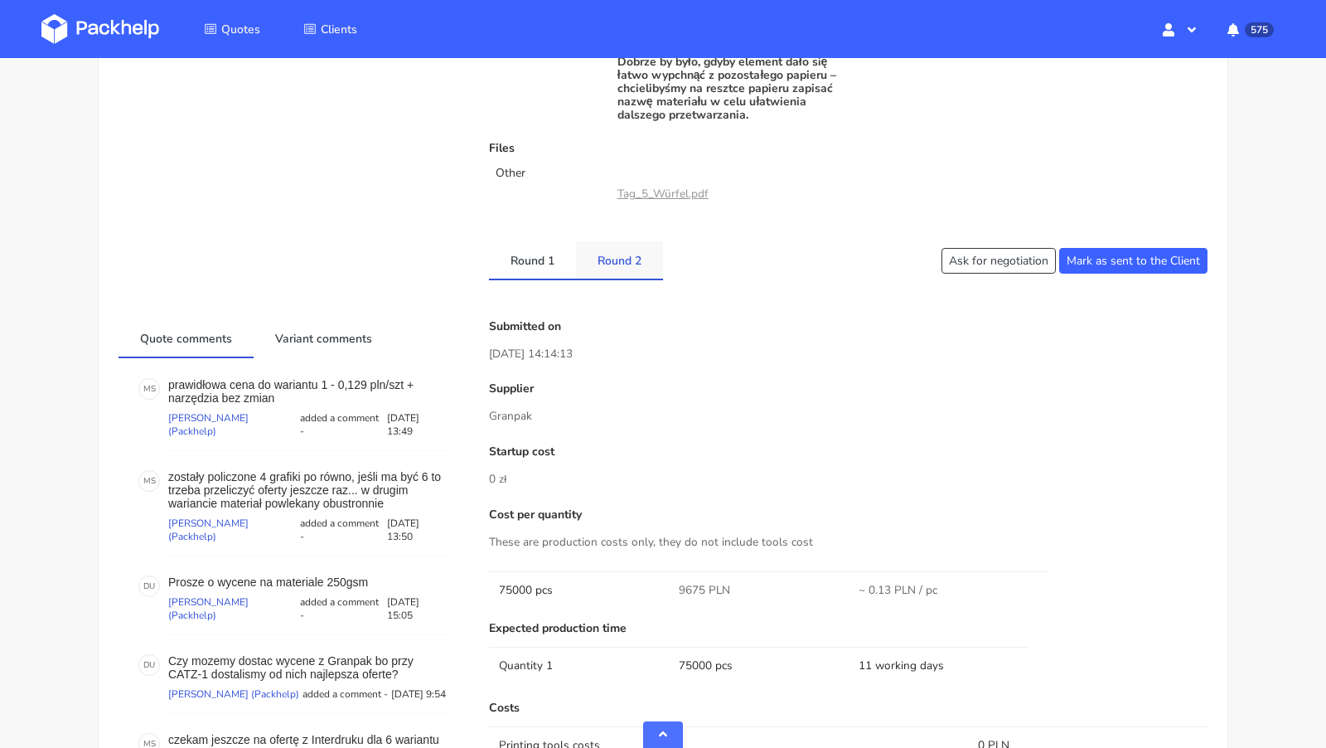
scroll to position [777, 0]
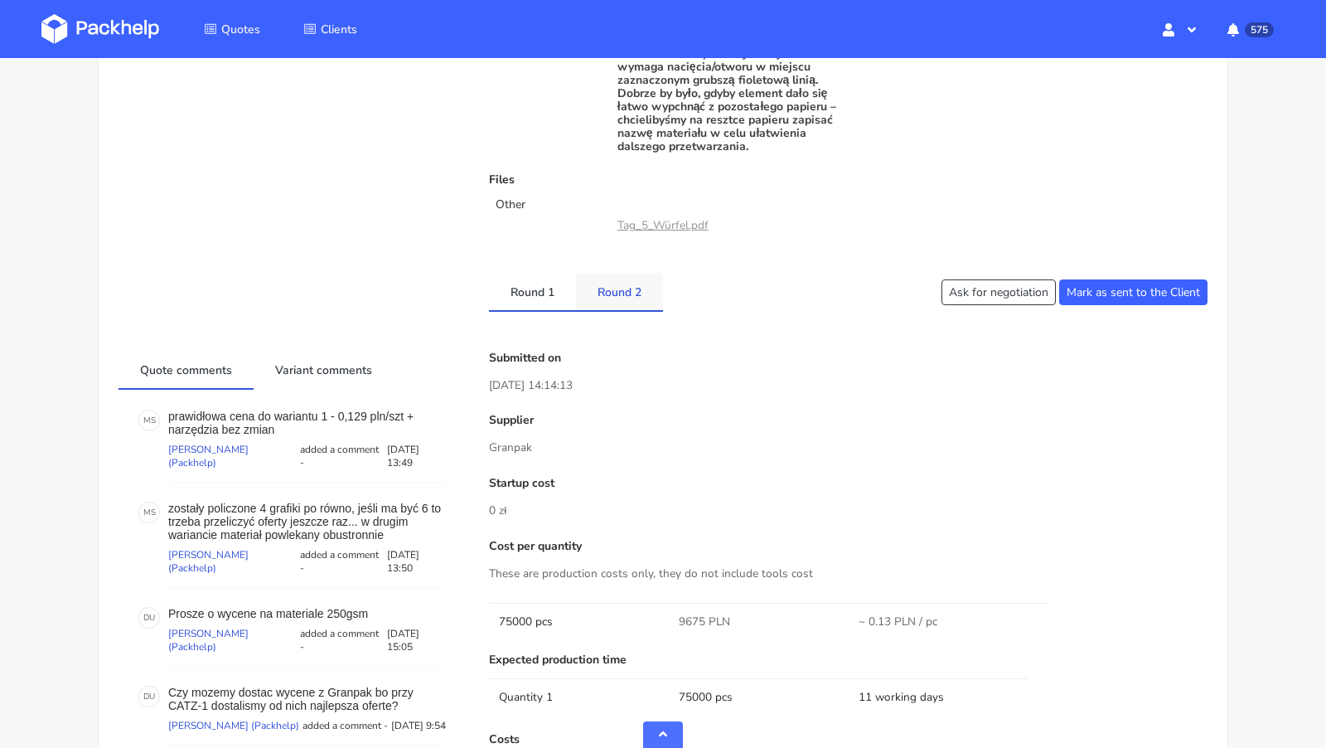
click at [625, 295] on link "Round 2" at bounding box center [619, 291] width 87 height 36
click at [638, 342] on div "Client Information Name tools@momentum-games.de E-mail tools@momentum-games.de …" at bounding box center [663, 346] width 1089 height 1849
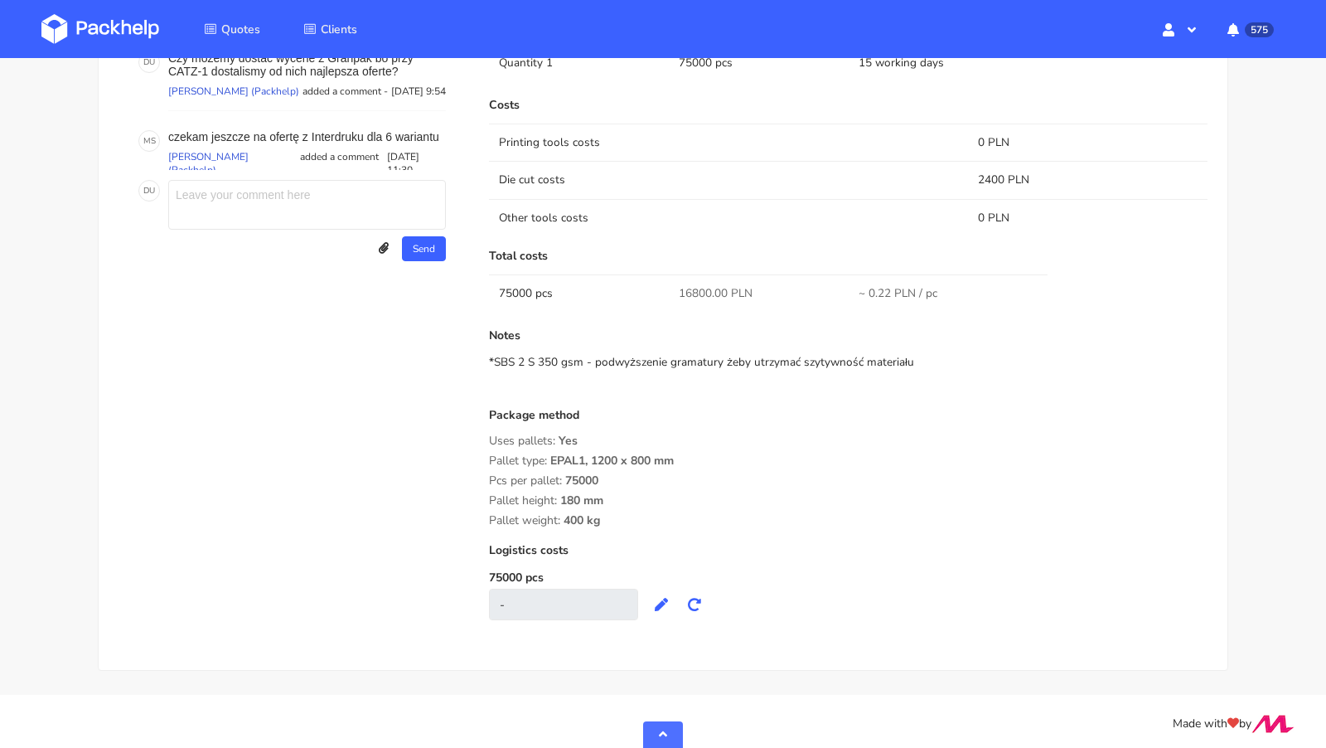
scroll to position [0, 0]
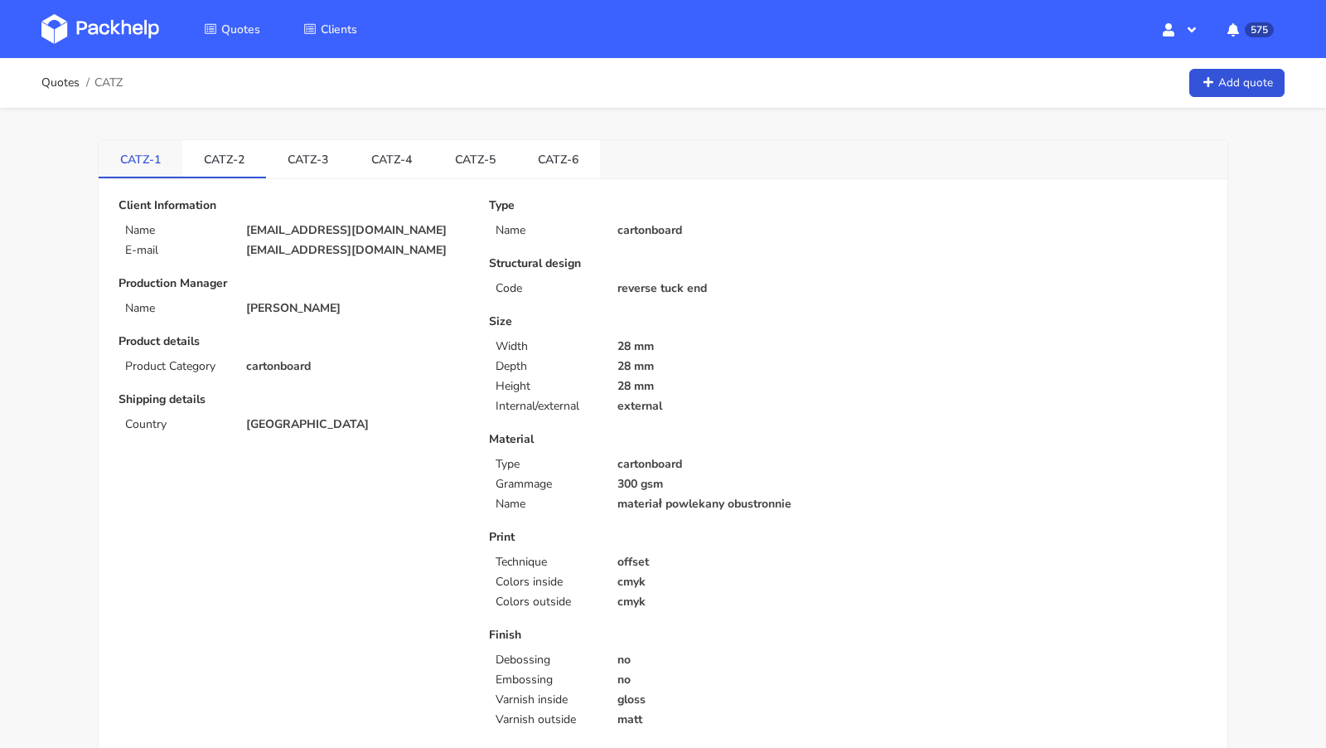
click at [138, 166] on link "CATZ-1" at bounding box center [141, 158] width 84 height 36
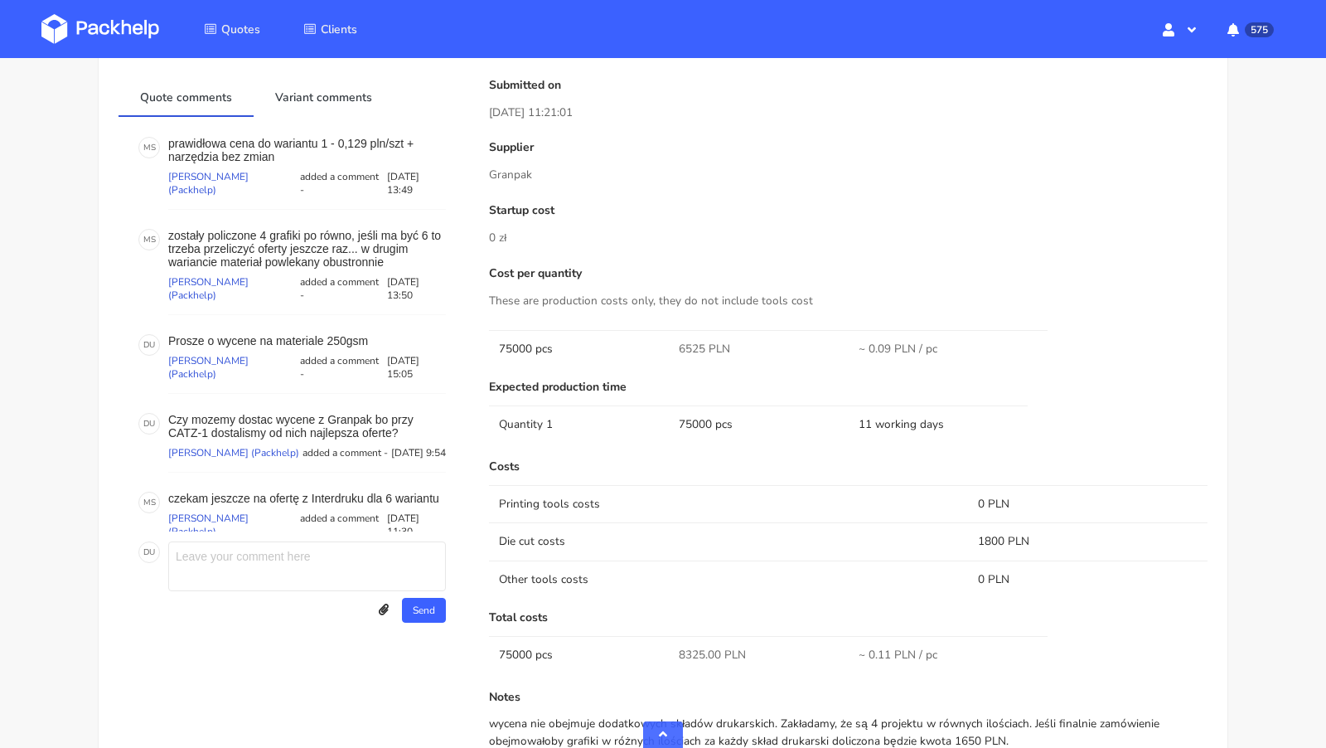
scroll to position [958, 0]
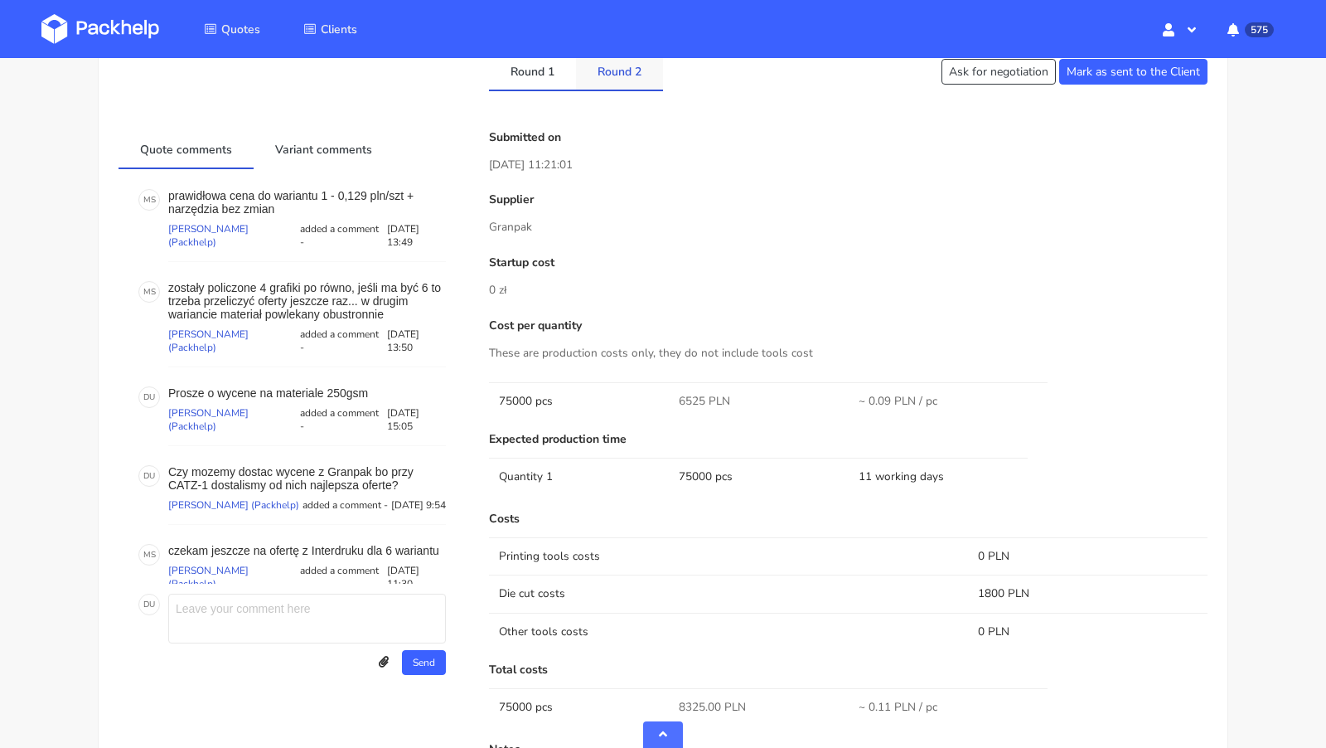
click at [613, 60] on link "Round 2" at bounding box center [619, 70] width 87 height 36
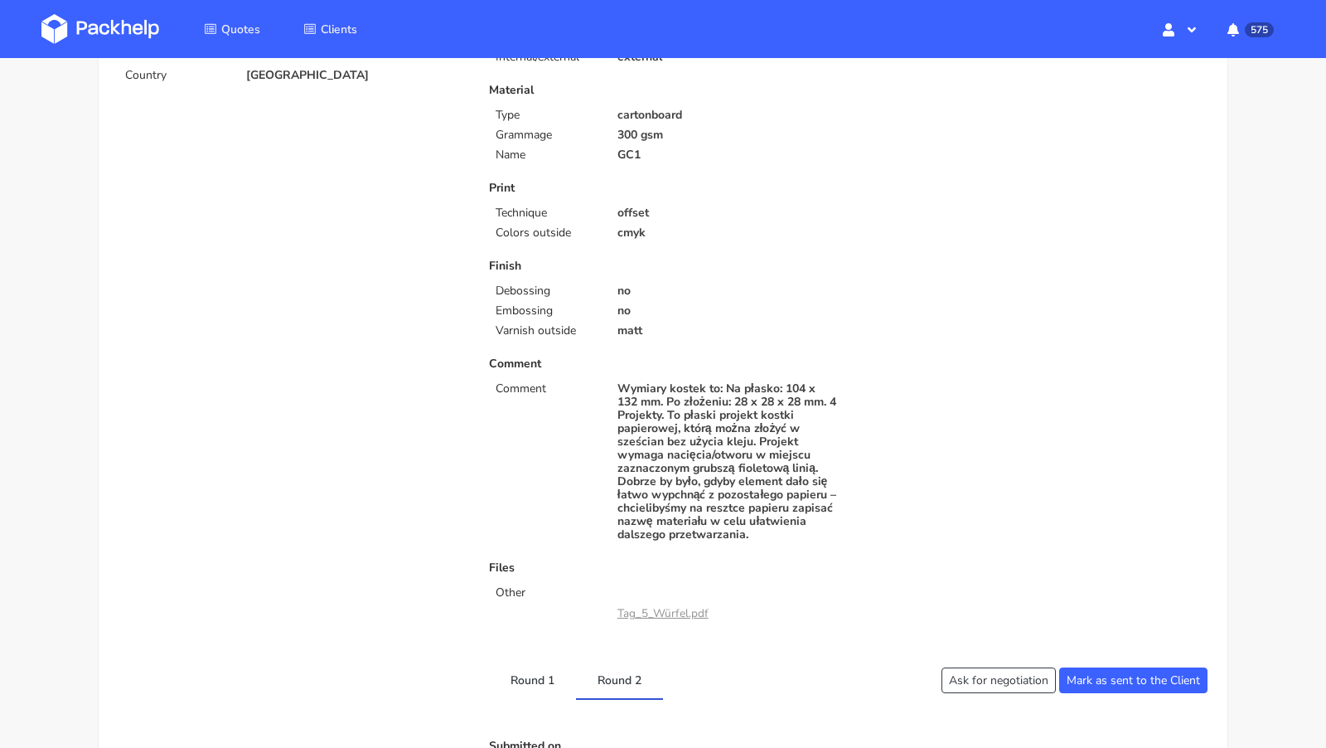
scroll to position [0, 0]
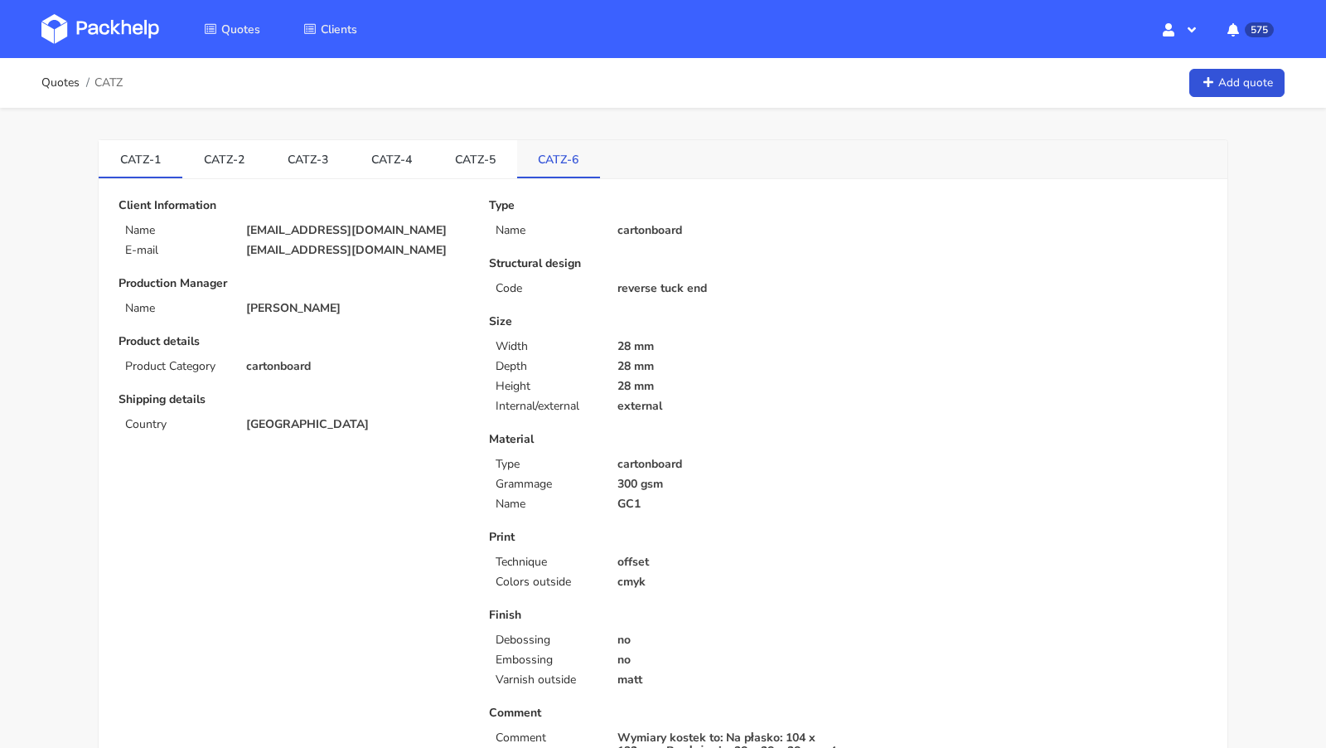
click at [531, 161] on link "CATZ-6" at bounding box center [559, 158] width 84 height 36
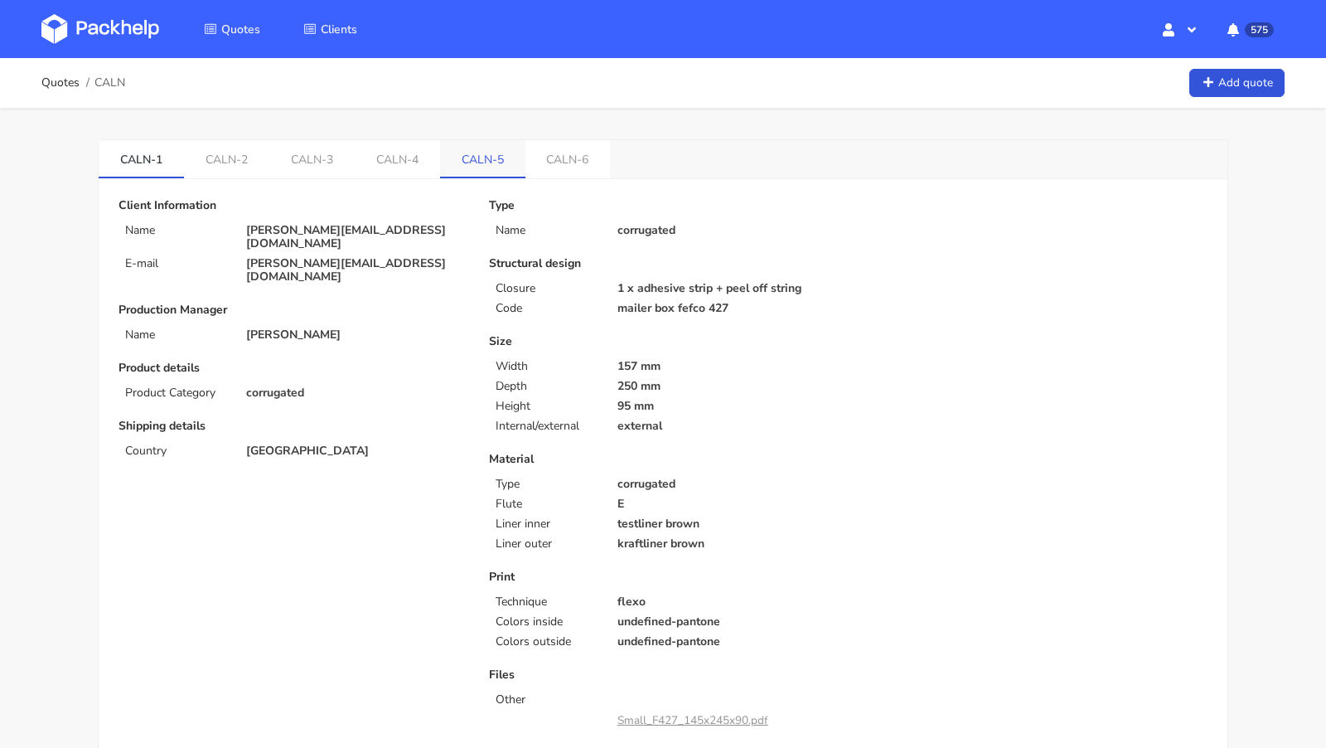
click at [500, 158] on link "CALN-5" at bounding box center [482, 158] width 85 height 36
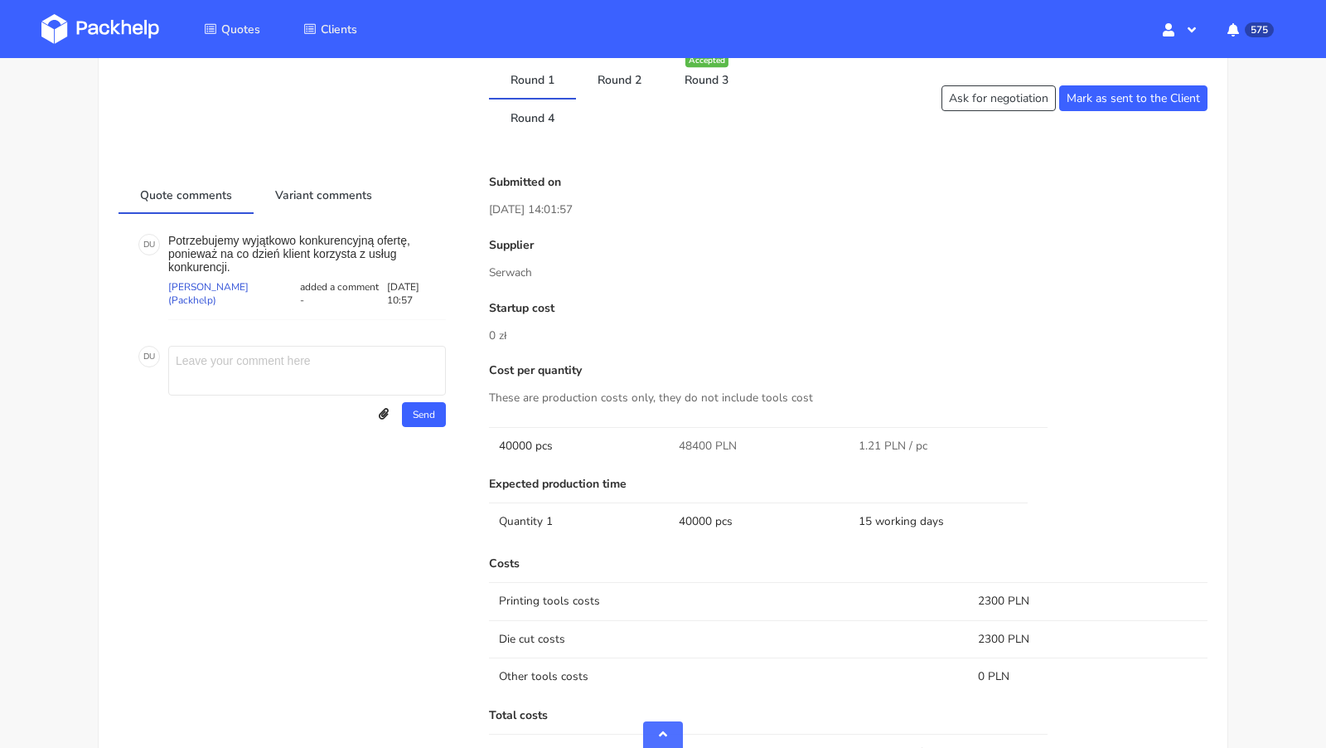
scroll to position [867, 0]
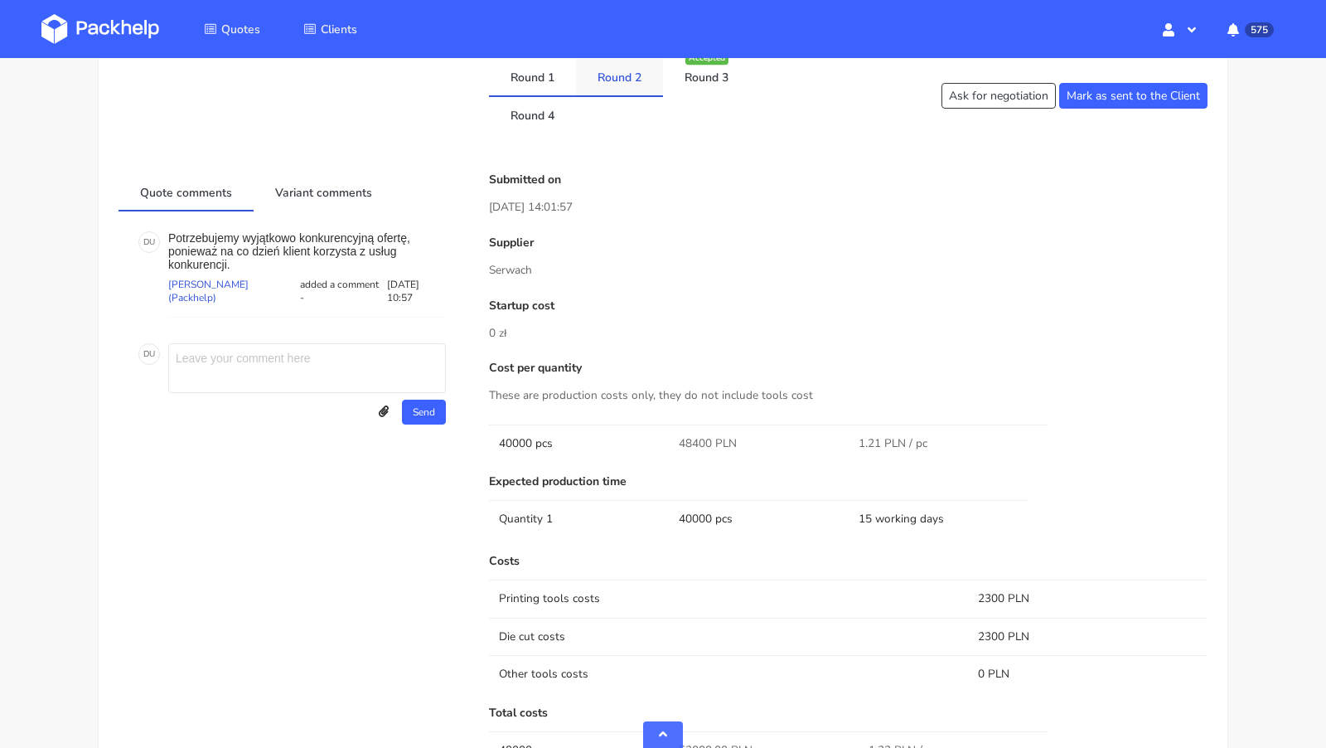
click at [607, 87] on link "Round 2" at bounding box center [619, 77] width 87 height 36
click at [678, 80] on link "Round 3" at bounding box center [706, 77] width 87 height 36
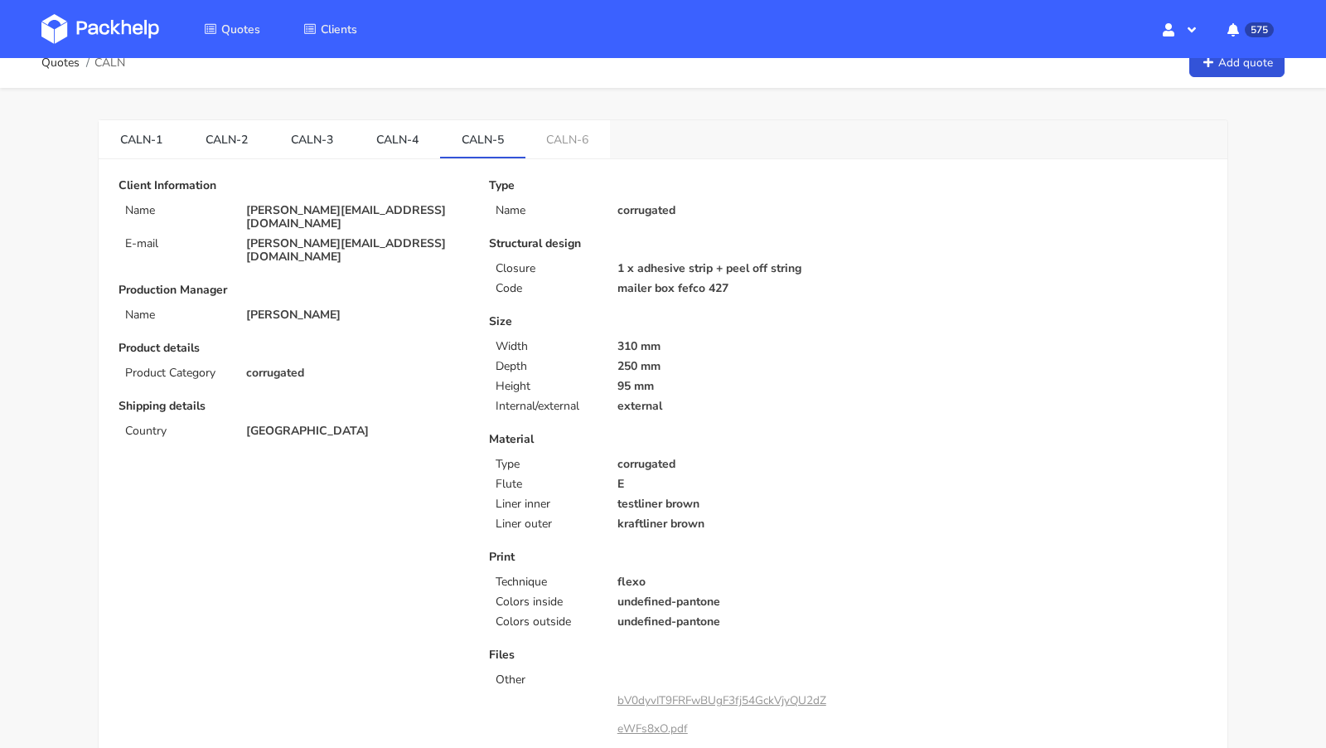
scroll to position [0, 0]
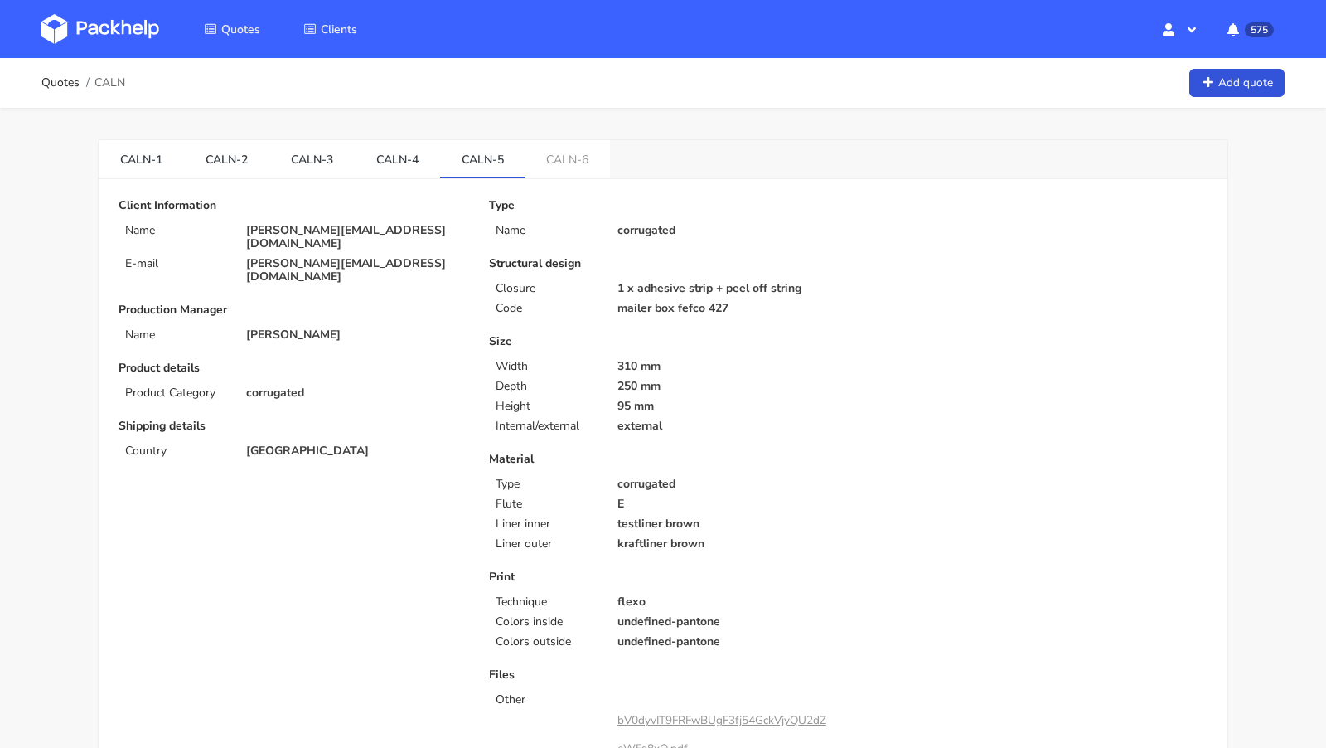
click at [113, 78] on span "CALN" at bounding box center [110, 82] width 31 height 13
